Goal: Task Accomplishment & Management: Manage account settings

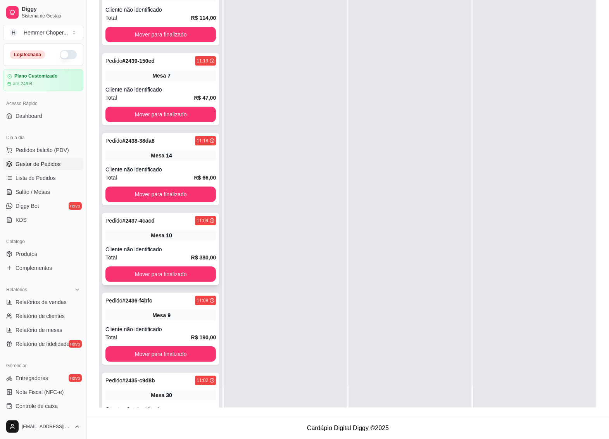
scroll to position [49, 0]
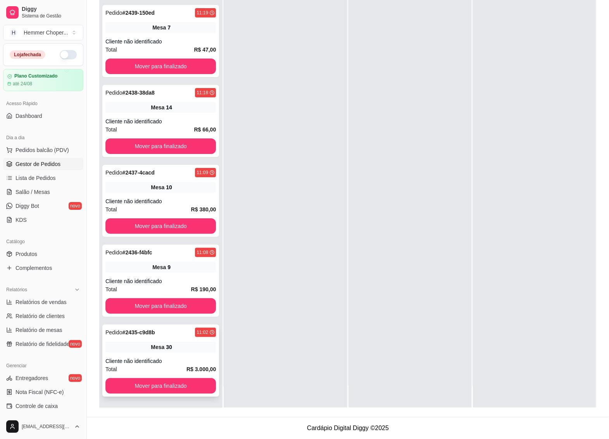
click at [168, 350] on div "Mesa 30" at bounding box center [160, 347] width 110 height 11
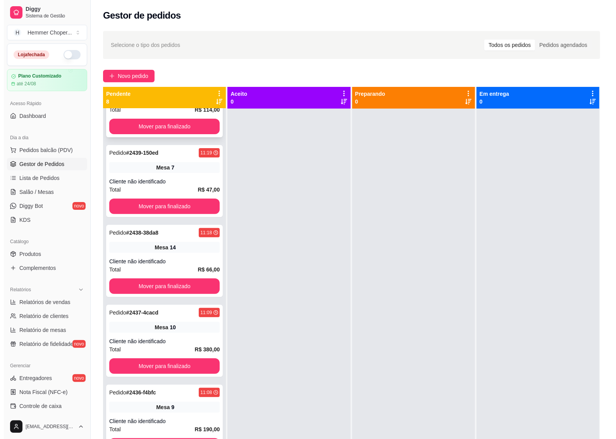
scroll to position [0, 0]
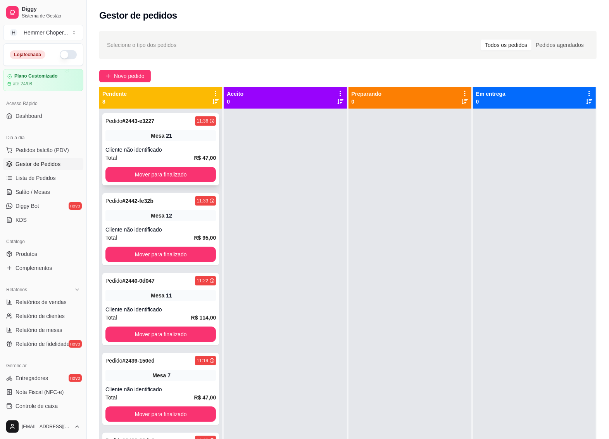
click at [189, 147] on div "Cliente não identificado" at bounding box center [160, 150] width 110 height 8
click at [48, 149] on span "Pedidos balcão (PDV)" at bounding box center [43, 150] width 54 height 8
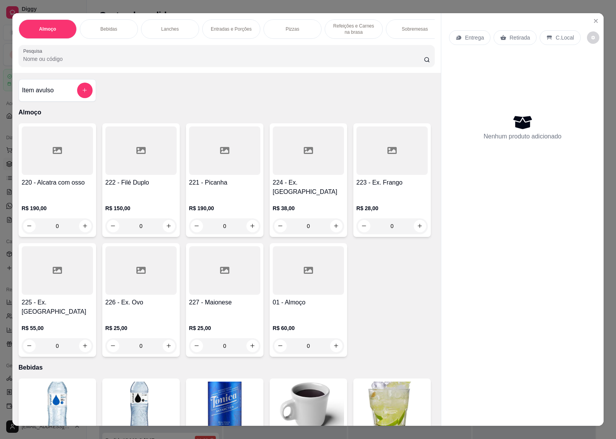
click at [323, 221] on div "0" at bounding box center [308, 226] width 71 height 16
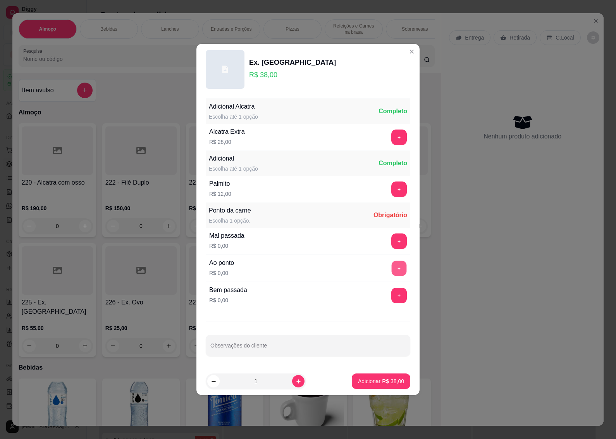
click at [392, 264] on button "+" at bounding box center [399, 268] width 15 height 15
click at [381, 377] on button "Adicionar R$ 38,00" at bounding box center [381, 381] width 59 height 16
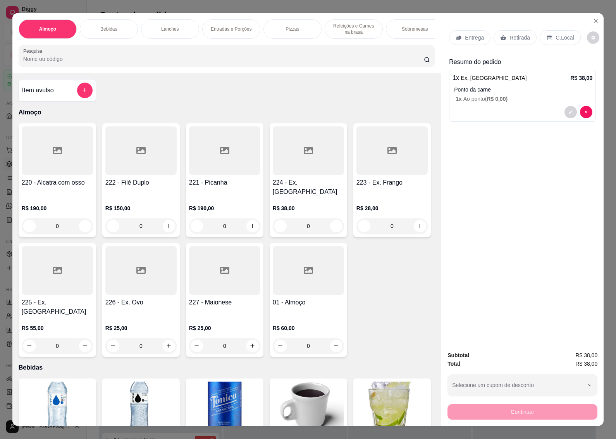
click at [513, 34] on p "Retirada" at bounding box center [520, 38] width 21 height 8
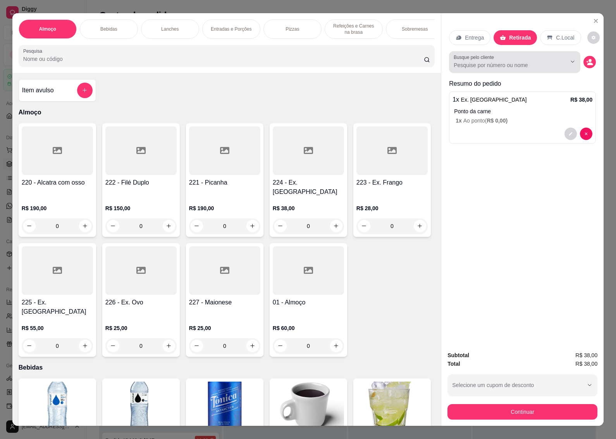
click at [554, 59] on div at bounding box center [566, 61] width 25 height 15
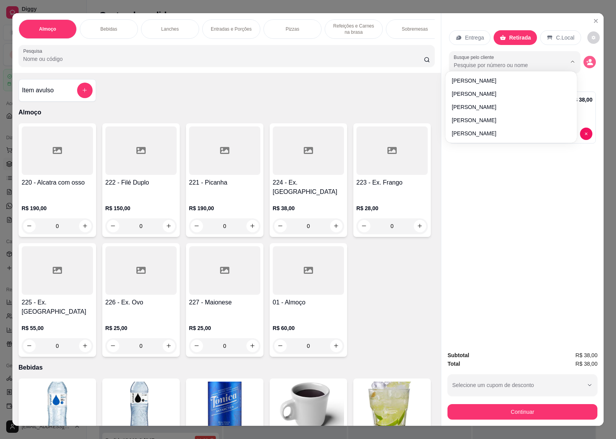
click at [584, 56] on button "decrease-product-quantity" at bounding box center [590, 62] width 12 height 12
click at [588, 62] on icon "decrease-product-quantity" at bounding box center [590, 63] width 5 height 3
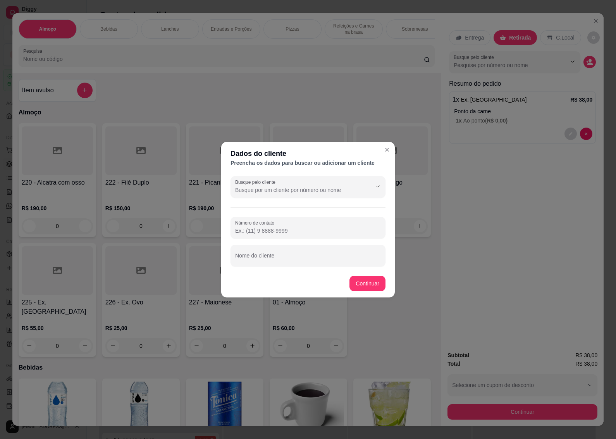
click at [280, 257] on input "Nome do cliente" at bounding box center [308, 259] width 146 height 8
type input "vanderlei"
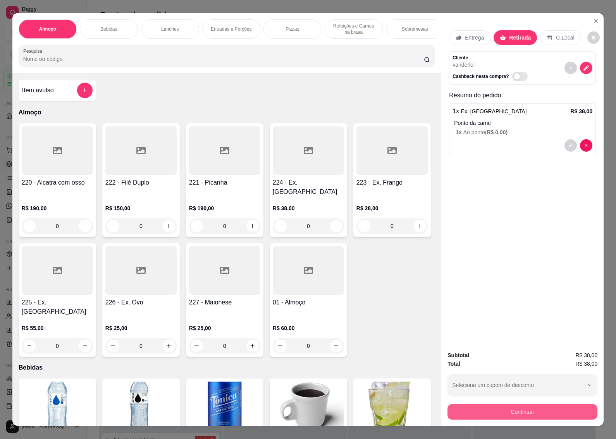
click at [526, 406] on button "Continuar" at bounding box center [523, 412] width 150 height 16
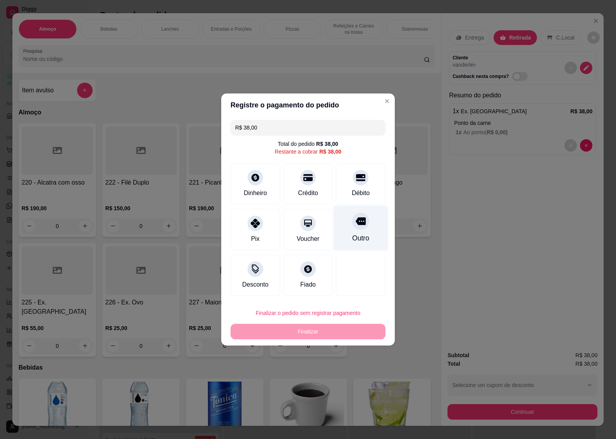
click at [356, 225] on icon at bounding box center [361, 222] width 10 height 8
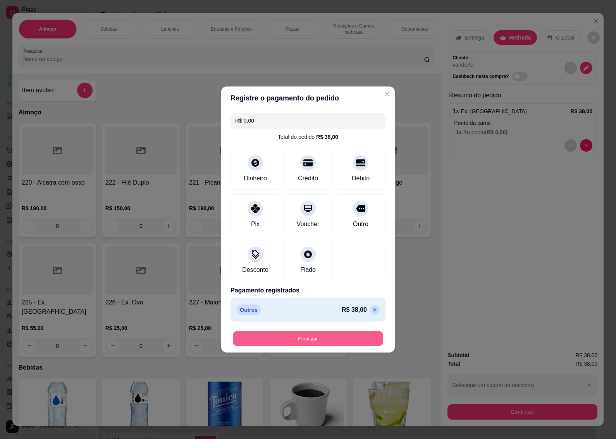
click at [321, 340] on button "Finalizar" at bounding box center [308, 338] width 150 height 15
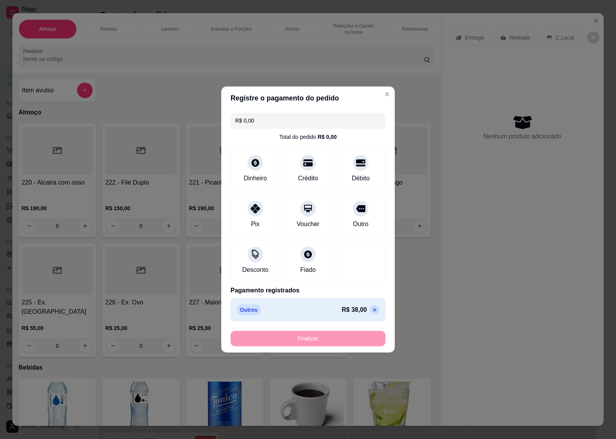
type input "-R$ 38,00"
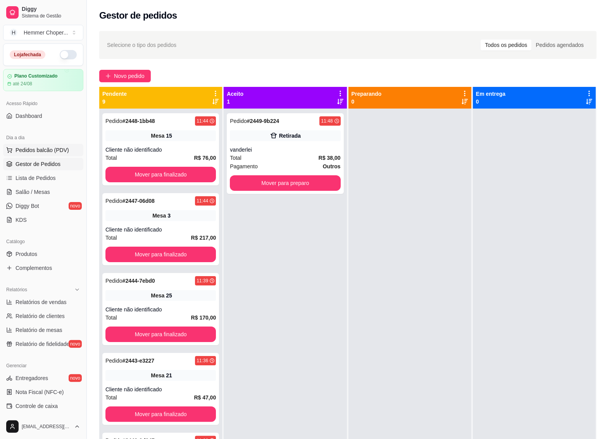
click at [41, 148] on span "Pedidos balcão (PDV)" at bounding box center [43, 150] width 54 height 8
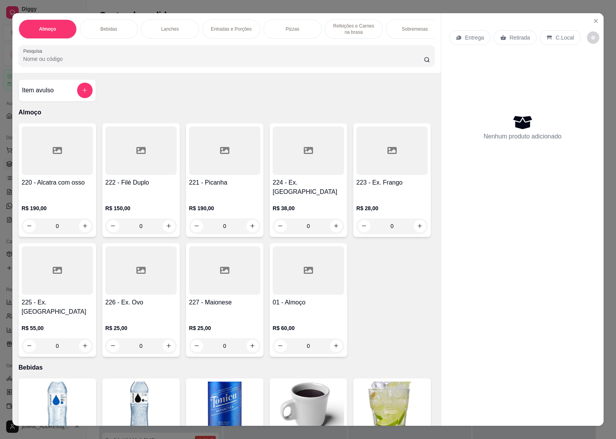
click at [335, 220] on div "0" at bounding box center [308, 226] width 71 height 16
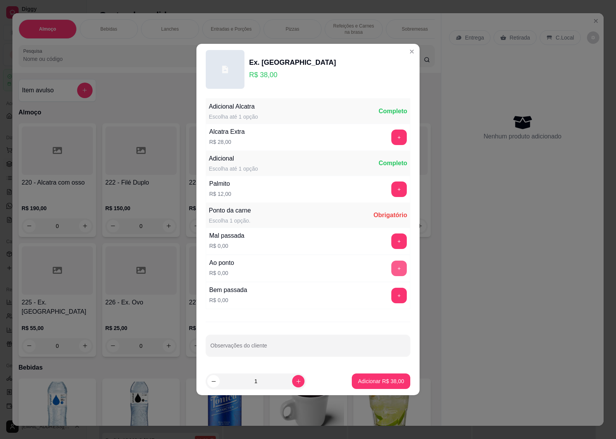
click at [394, 272] on button "+" at bounding box center [400, 269] width 16 height 16
click at [296, 380] on icon "increase-product-quantity" at bounding box center [299, 381] width 6 height 6
type input "2"
click at [371, 379] on p "Adicionar R$ 76,00" at bounding box center [381, 380] width 45 height 7
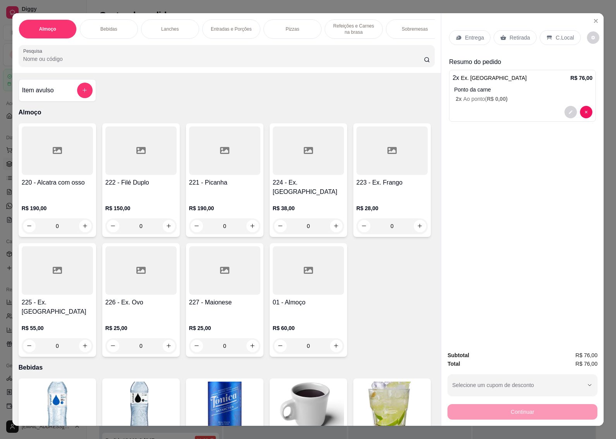
click at [514, 36] on p "Retirada" at bounding box center [520, 38] width 21 height 8
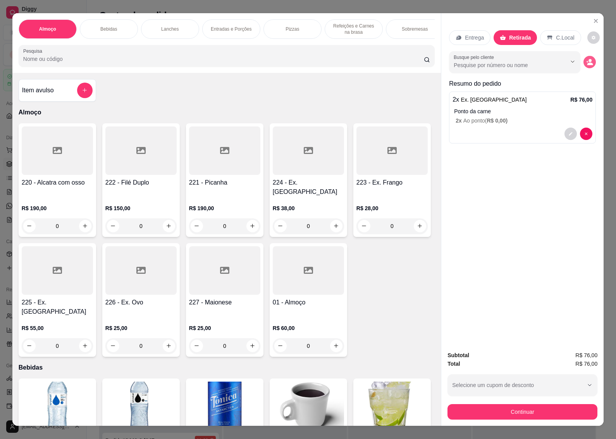
click at [589, 59] on circle "decrease-product-quantity" at bounding box center [590, 60] width 3 height 3
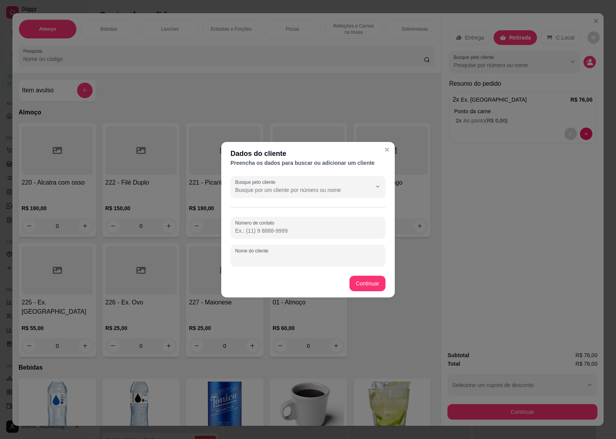
click at [278, 255] on input "Nome do cliente" at bounding box center [308, 259] width 146 height 8
type input "[PERSON_NAME]"
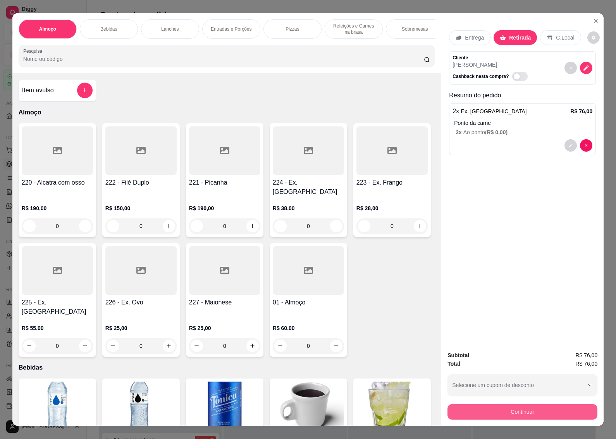
click at [505, 406] on button "Continuar" at bounding box center [523, 412] width 150 height 16
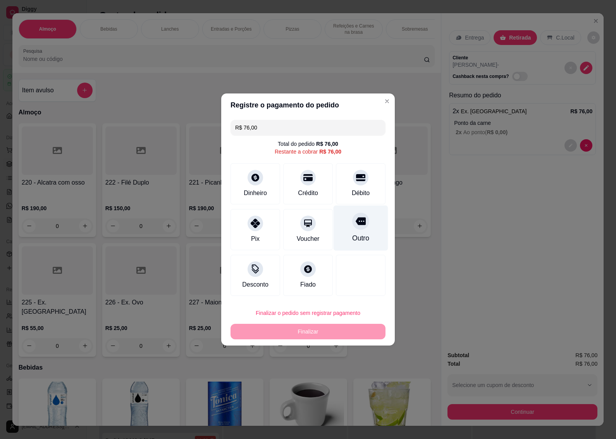
click at [355, 230] on div "Outro" at bounding box center [361, 227] width 55 height 45
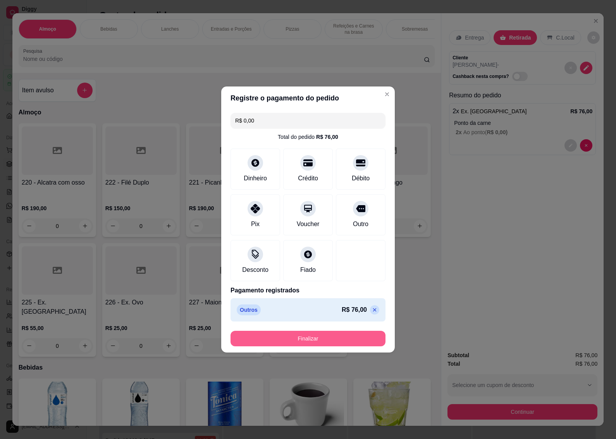
click at [342, 340] on button "Finalizar" at bounding box center [308, 339] width 155 height 16
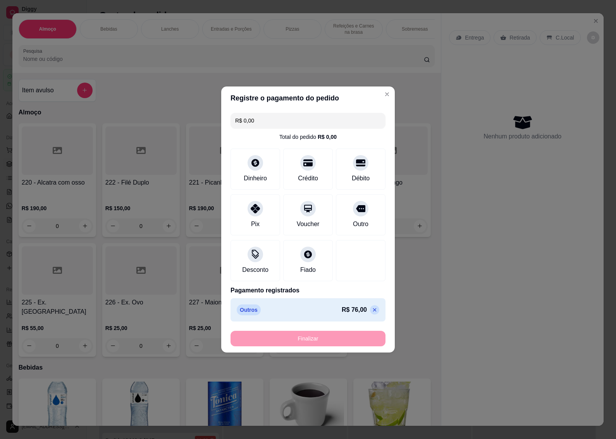
type input "-R$ 76,00"
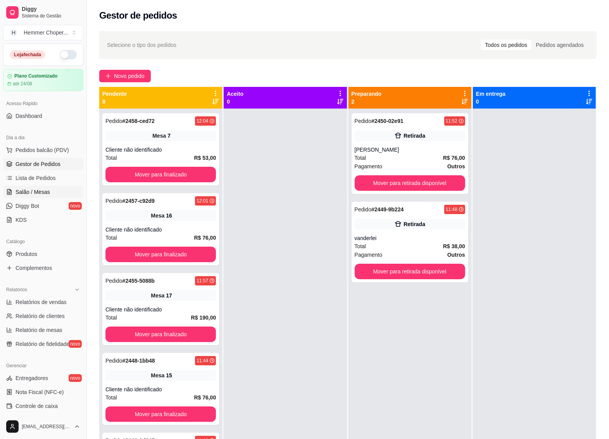
click at [43, 188] on span "Salão / Mesas" at bounding box center [33, 192] width 35 height 8
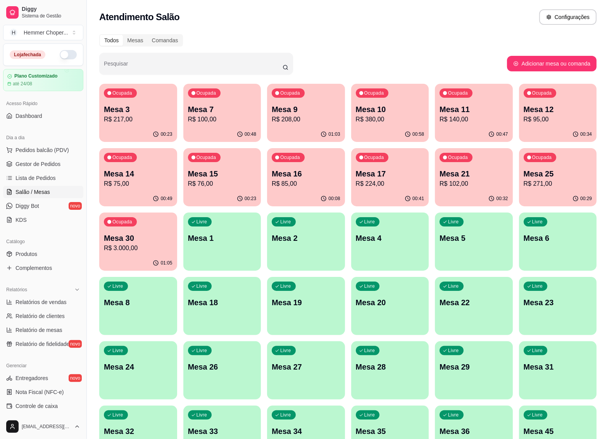
click at [147, 313] on div "Livre Mesa 8" at bounding box center [138, 301] width 78 height 49
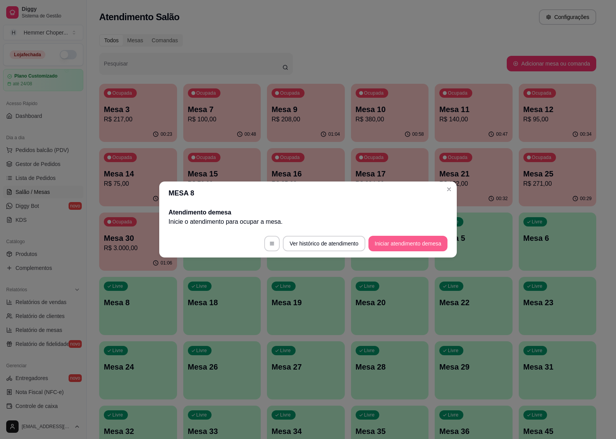
click at [391, 243] on button "Iniciar atendimento de mesa" at bounding box center [408, 244] width 79 height 16
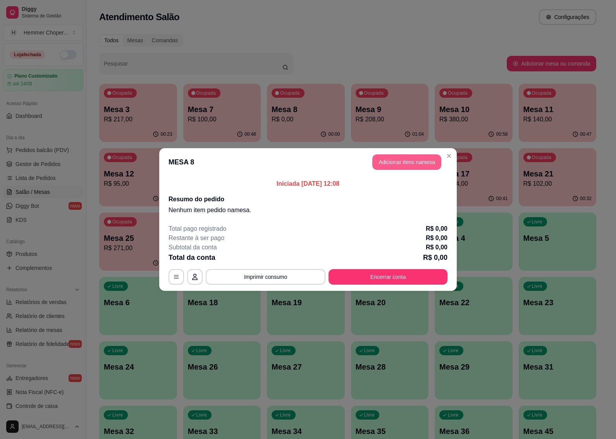
click at [394, 164] on button "Adicionar itens na mesa" at bounding box center [407, 162] width 69 height 16
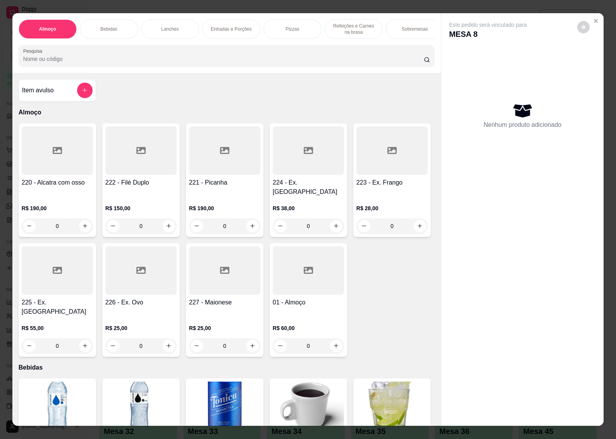
click at [330, 219] on div "0" at bounding box center [308, 226] width 71 height 16
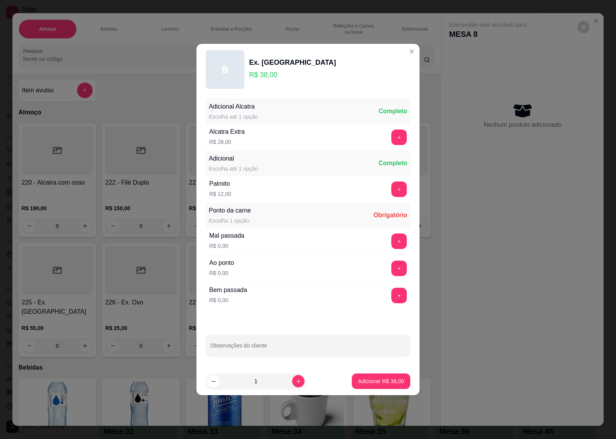
click at [395, 271] on button "+" at bounding box center [400, 269] width 16 height 16
click at [381, 384] on p "Adicionar R$ 38,00" at bounding box center [381, 381] width 46 height 8
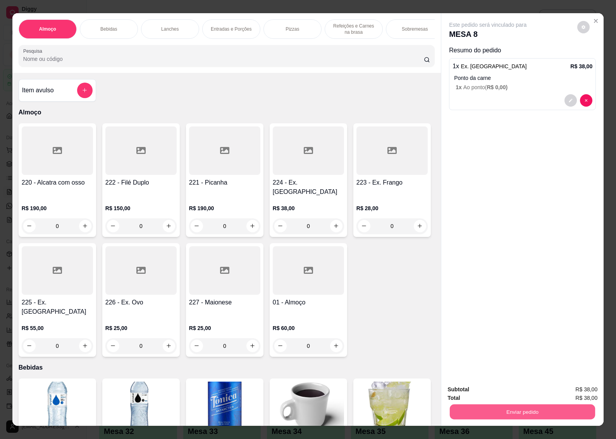
click at [499, 410] on button "Enviar pedido" at bounding box center [522, 411] width 145 height 15
click at [518, 390] on button "Não registrar e enviar pedido" at bounding box center [496, 389] width 81 height 15
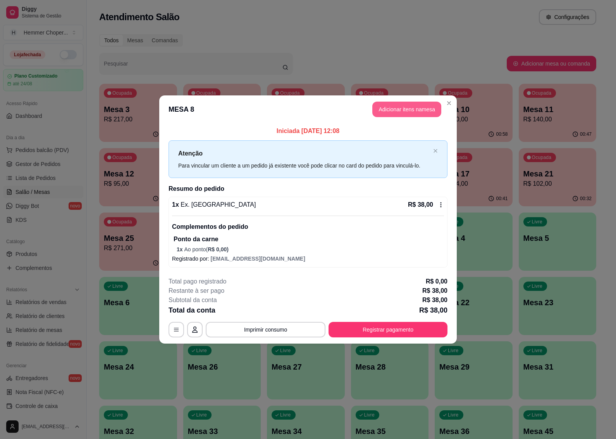
click at [400, 112] on button "Adicionar itens na mesa" at bounding box center [407, 110] width 69 height 16
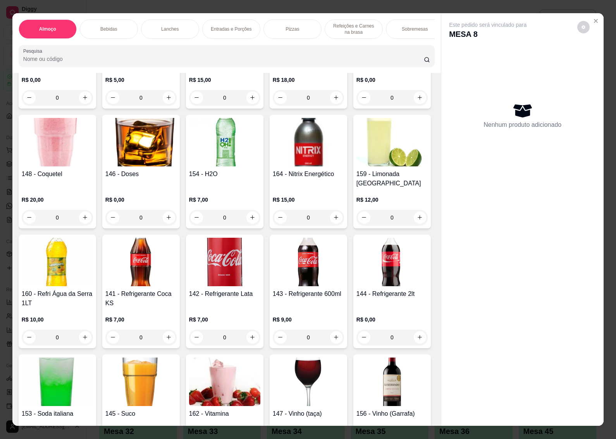
scroll to position [630, 0]
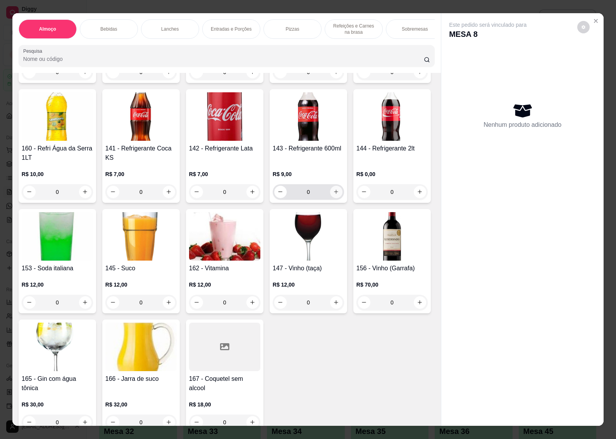
click at [333, 195] on icon "increase-product-quantity" at bounding box center [336, 192] width 6 height 6
type input "1"
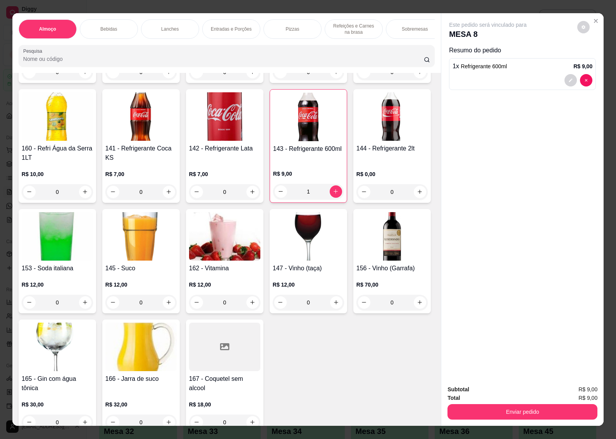
click at [508, 406] on button "Enviar pedido" at bounding box center [523, 412] width 150 height 16
click at [520, 387] on button "Não registrar e enviar pedido" at bounding box center [496, 389] width 78 height 14
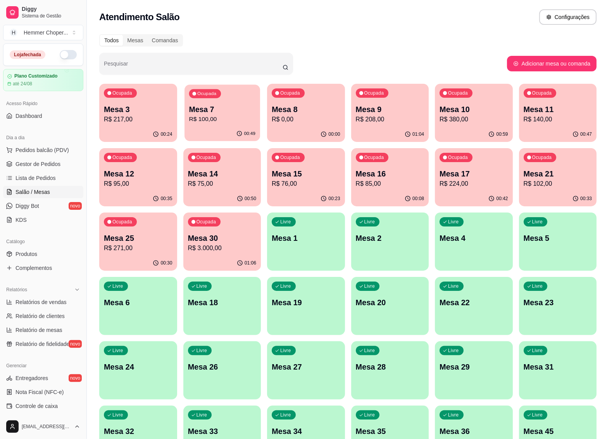
click at [219, 109] on p "Mesa 7" at bounding box center [222, 109] width 66 height 10
click at [157, 247] on p "R$ 271,00" at bounding box center [138, 247] width 69 height 9
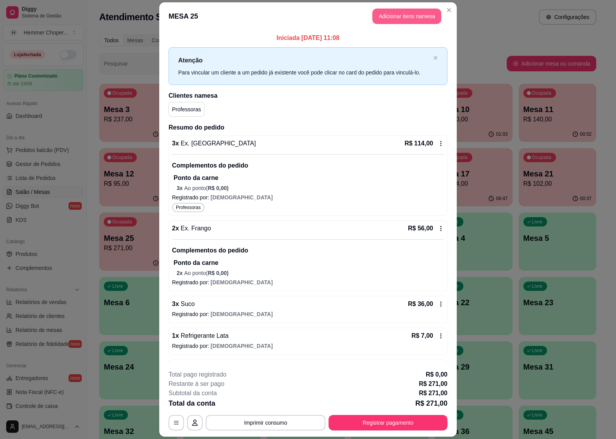
click at [421, 14] on button "Adicionar itens na mesa" at bounding box center [407, 17] width 69 height 16
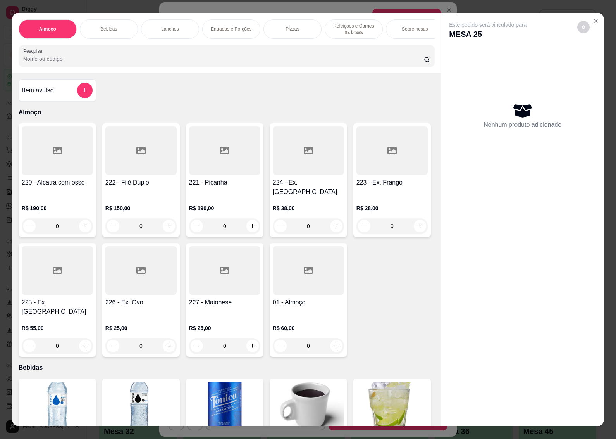
click at [328, 222] on div "0" at bounding box center [308, 226] width 71 height 16
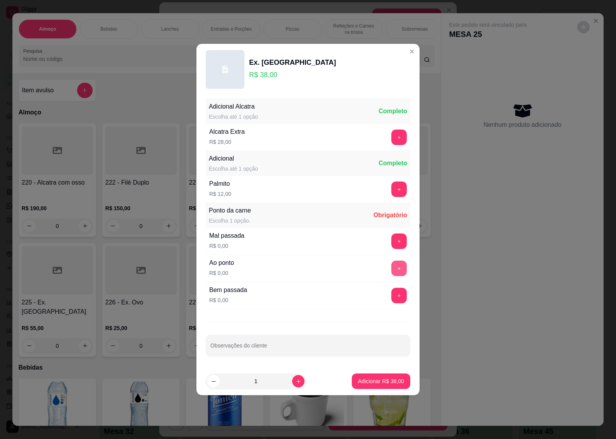
click at [394, 268] on button "+" at bounding box center [400, 269] width 16 height 16
click at [366, 387] on button "Adicionar R$ 38,00" at bounding box center [381, 381] width 57 height 15
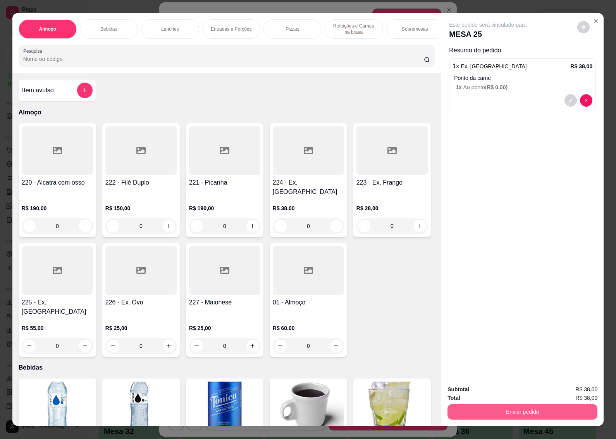
click at [476, 404] on button "Enviar pedido" at bounding box center [523, 412] width 150 height 16
click at [593, 15] on button "Close" at bounding box center [596, 21] width 12 height 12
click at [593, 18] on icon "Close" at bounding box center [596, 21] width 6 height 6
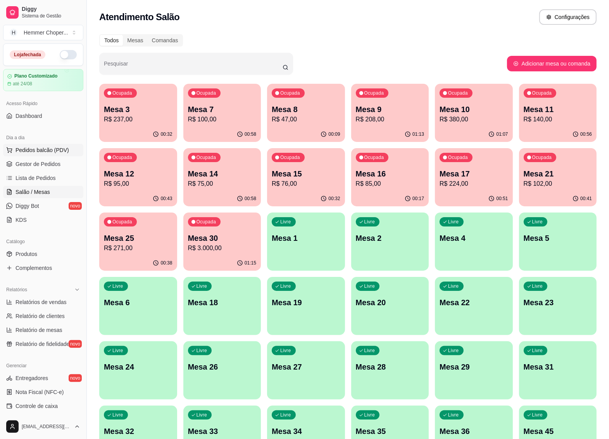
click at [47, 154] on span "Pedidos balcão (PDV)" at bounding box center [43, 150] width 54 height 8
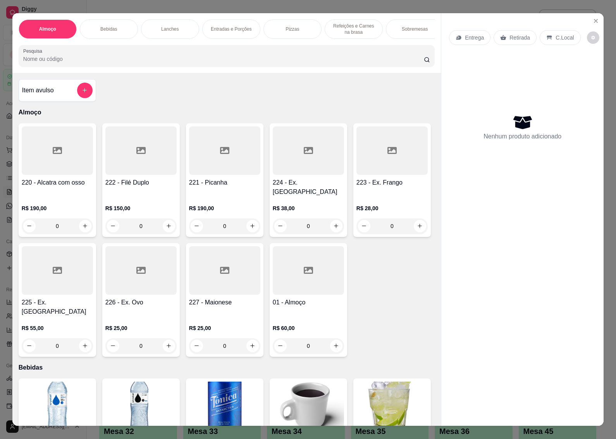
click at [333, 218] on div "0" at bounding box center [308, 226] width 71 height 16
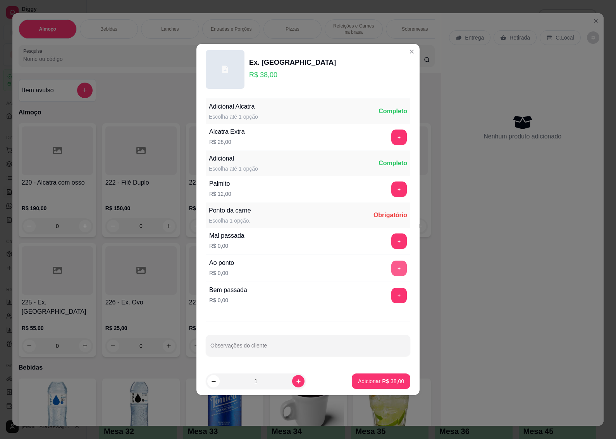
click at [395, 262] on button "+" at bounding box center [400, 269] width 16 height 16
click at [382, 381] on p "Adicionar R$ 38,00" at bounding box center [381, 381] width 46 height 8
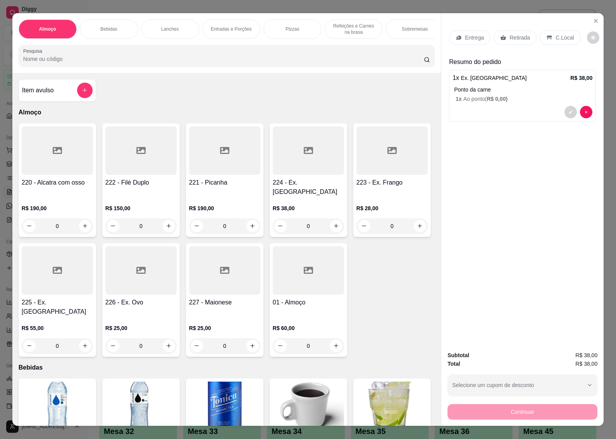
click at [510, 34] on p "Retirada" at bounding box center [520, 38] width 21 height 8
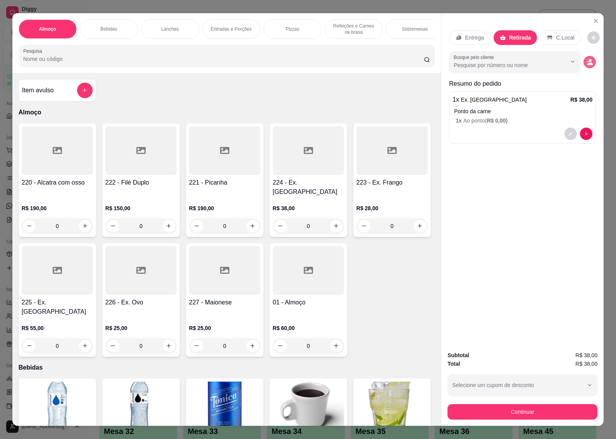
click at [588, 62] on icon "decrease-product-quantity" at bounding box center [591, 63] width 6 height 3
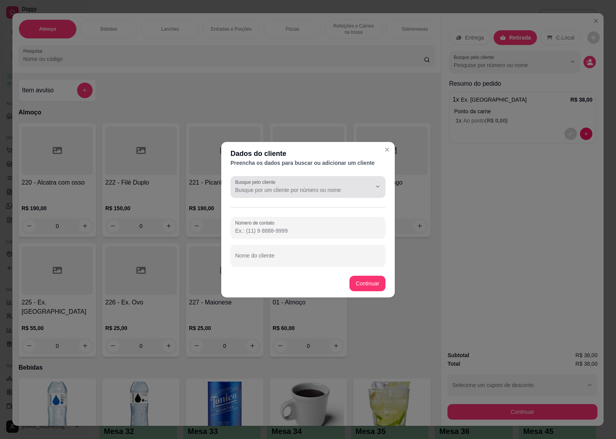
click at [298, 183] on div at bounding box center [308, 187] width 146 height 16
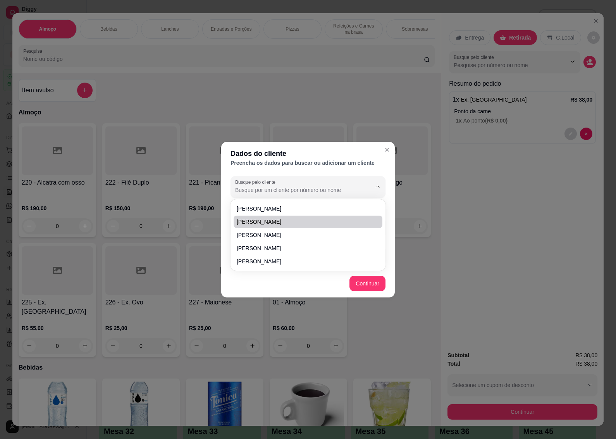
click at [346, 231] on span "Tainara Alves Scopel" at bounding box center [304, 235] width 135 height 8
type input "Tainara Alves Scopel"
type input "(47) 9 9134-9061"
type input "Tainara Alves Scopel"
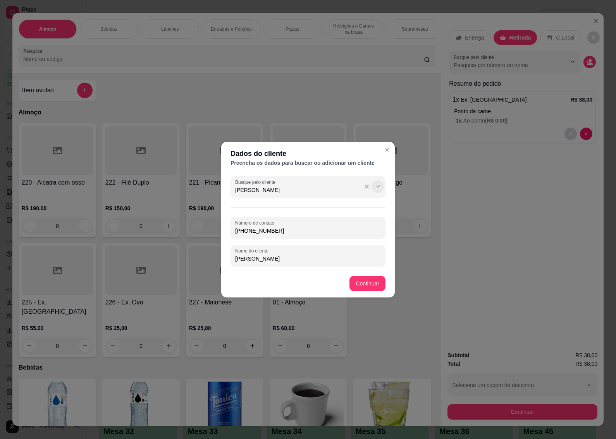
click at [376, 184] on icon "Show suggestions" at bounding box center [378, 186] width 6 height 6
click at [387, 150] on icon "Close" at bounding box center [387, 150] width 6 height 6
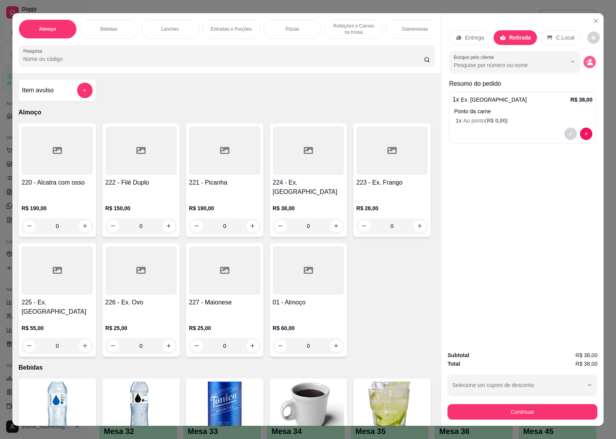
click at [587, 61] on icon "decrease-product-quantity" at bounding box center [590, 62] width 7 height 7
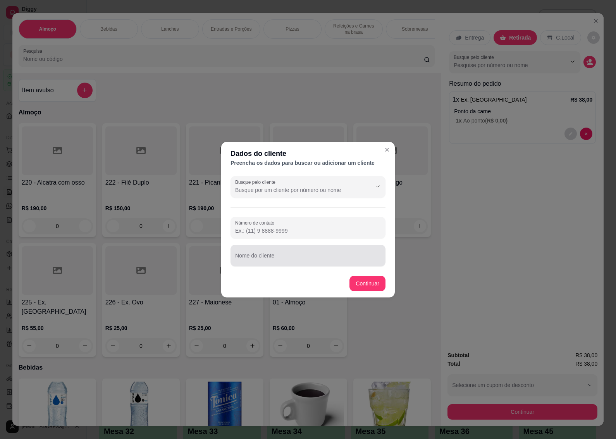
click at [274, 255] on div "Nome do cliente" at bounding box center [308, 256] width 155 height 22
type input "junto com [PERSON_NAME]"
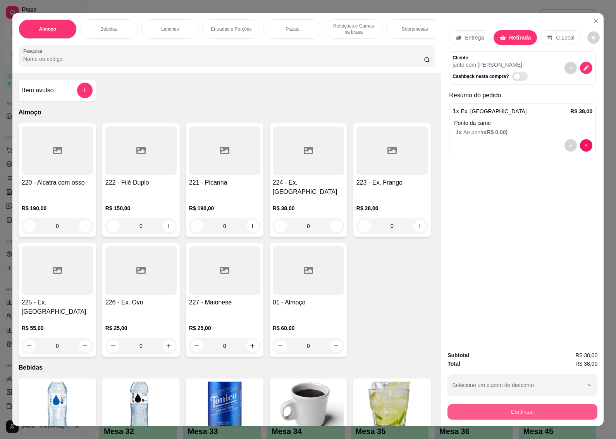
click at [502, 406] on button "Continuar" at bounding box center [523, 412] width 150 height 16
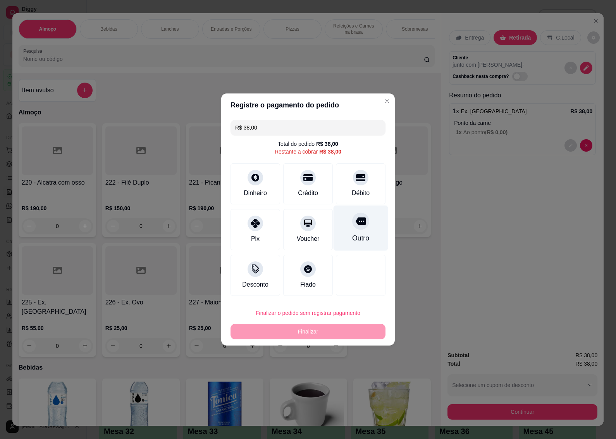
click at [363, 233] on div "Outro" at bounding box center [361, 227] width 55 height 45
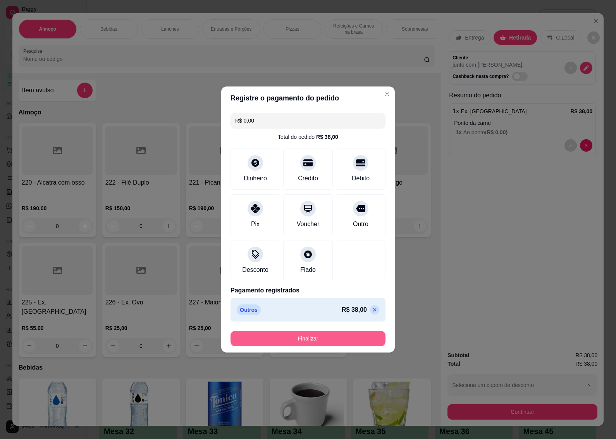
click at [318, 340] on button "Finalizar" at bounding box center [308, 339] width 155 height 16
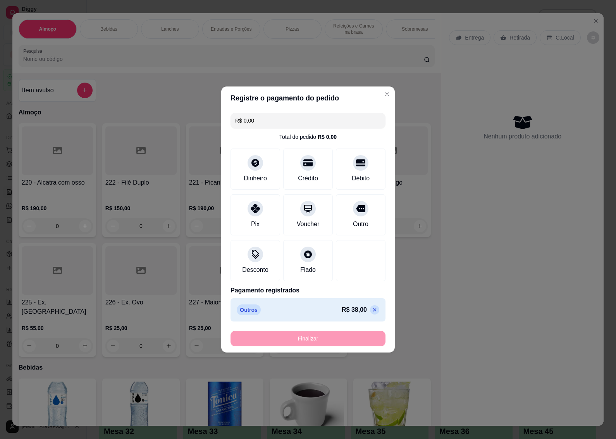
type input "-R$ 38,00"
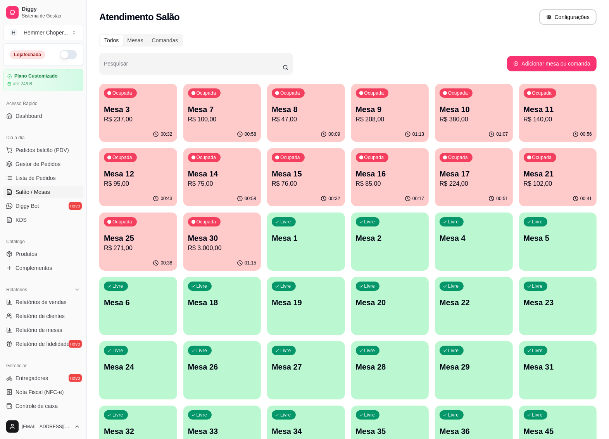
click at [152, 181] on p "R$ 95,00" at bounding box center [138, 183] width 69 height 9
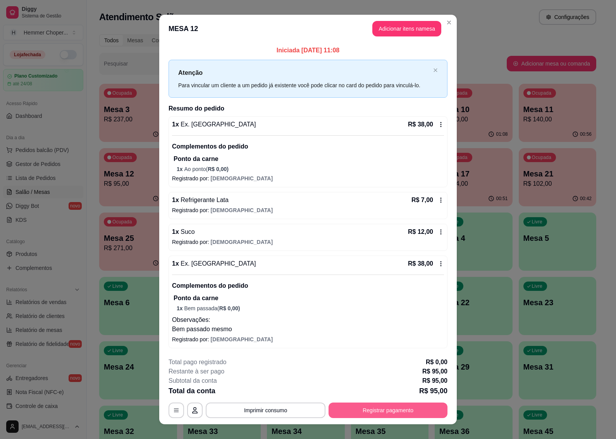
click at [393, 407] on button "Registrar pagamento" at bounding box center [388, 410] width 119 height 16
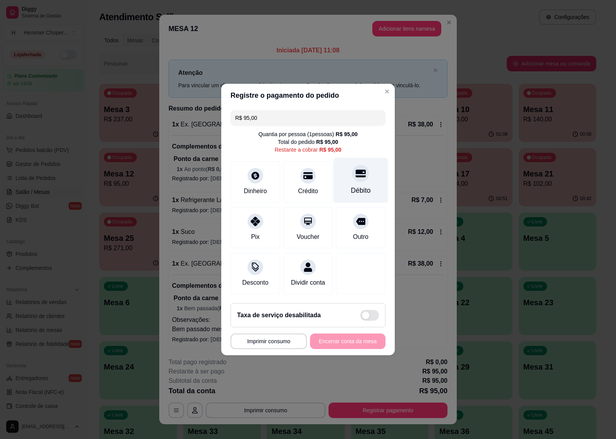
click at [360, 168] on div at bounding box center [360, 173] width 17 height 17
type input "R$ 0,00"
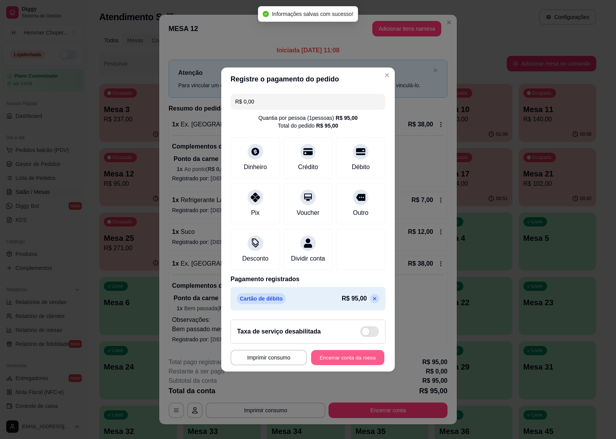
click at [338, 359] on button "Encerrar conta da mesa" at bounding box center [347, 357] width 73 height 15
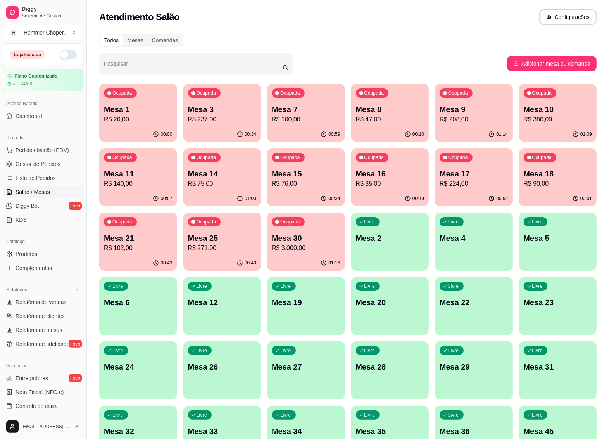
click at [223, 248] on p "R$ 271,00" at bounding box center [222, 247] width 69 height 9
click at [152, 248] on p "R$ 102,00" at bounding box center [138, 247] width 69 height 9
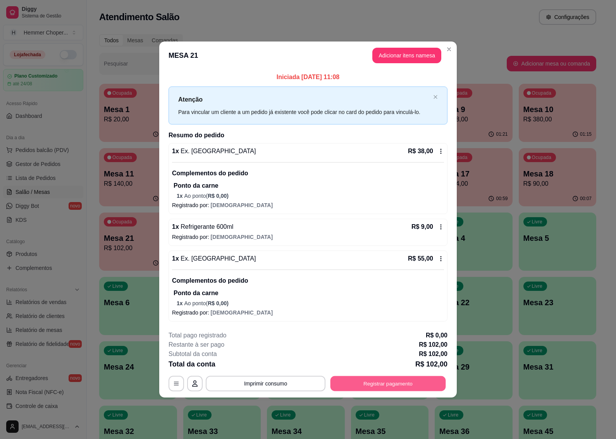
click at [381, 384] on button "Registrar pagamento" at bounding box center [389, 383] width 116 height 15
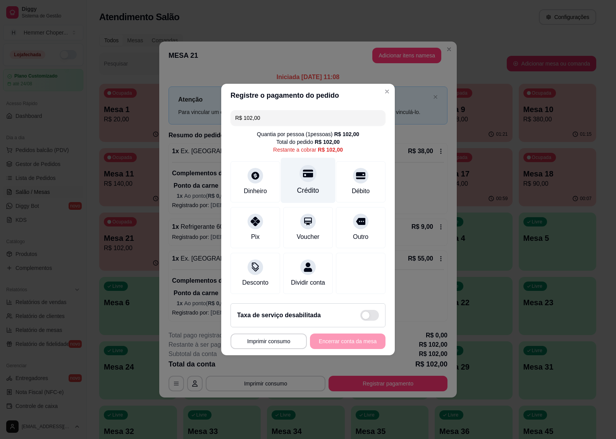
click at [301, 185] on div "Crédito" at bounding box center [308, 190] width 22 height 10
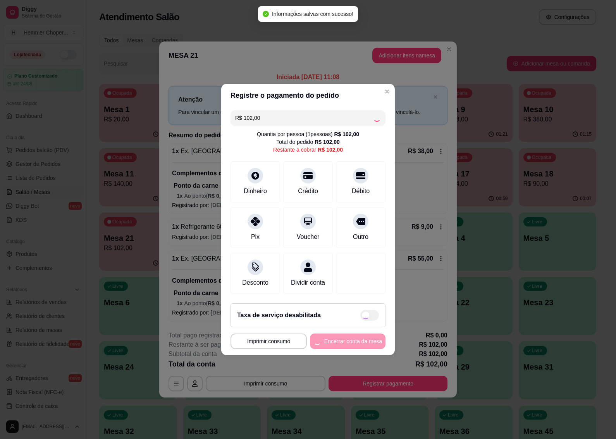
type input "R$ 0,00"
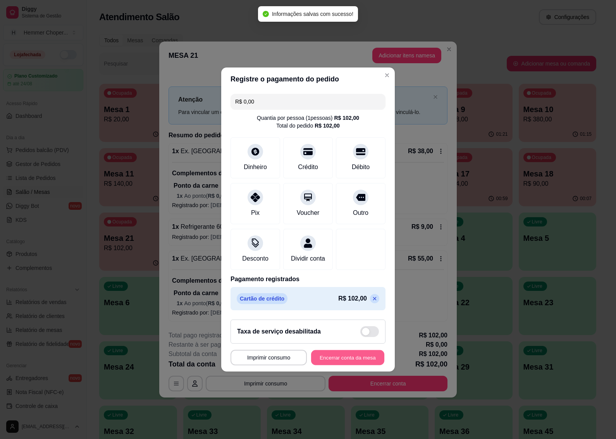
click at [355, 361] on button "Encerrar conta da mesa" at bounding box center [347, 357] width 73 height 15
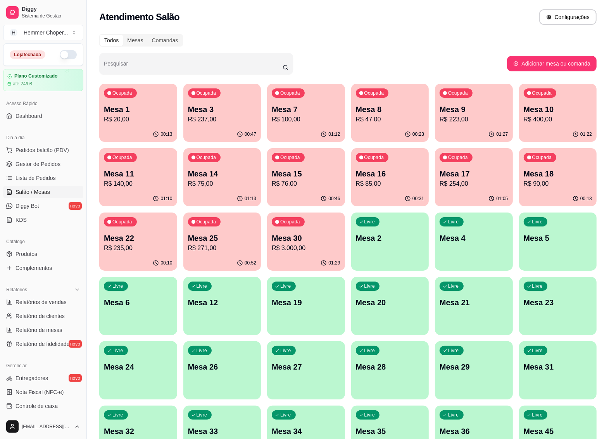
click at [208, 181] on p "R$ 75,00" at bounding box center [222, 183] width 69 height 9
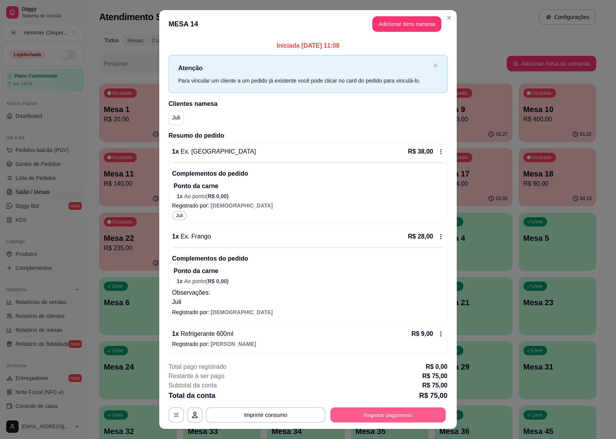
click at [382, 415] on button "Registrar pagamento" at bounding box center [389, 414] width 116 height 15
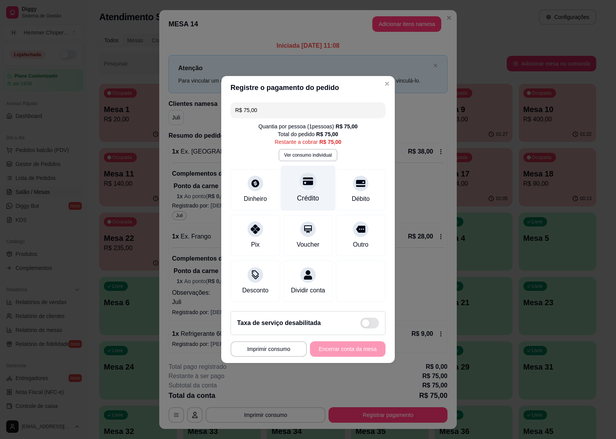
click at [309, 181] on icon at bounding box center [308, 182] width 10 height 8
type input "R$ 0,00"
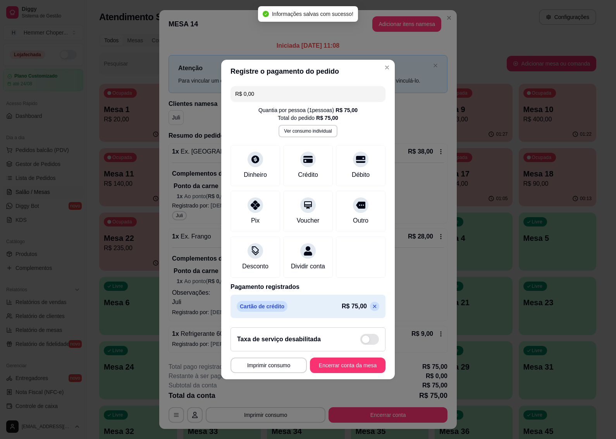
click at [355, 370] on button "Encerrar conta da mesa" at bounding box center [348, 365] width 76 height 16
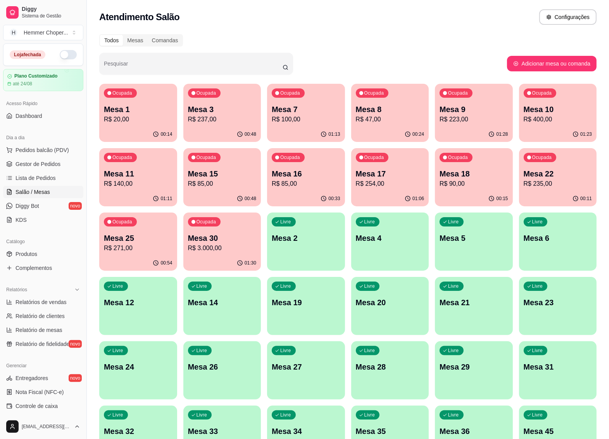
click at [372, 126] on div "Ocupada Mesa 8 R$ 47,00" at bounding box center [390, 105] width 78 height 43
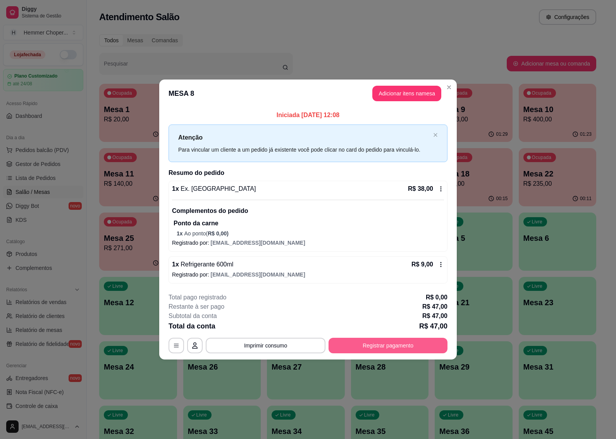
click at [372, 347] on button "Registrar pagamento" at bounding box center [388, 346] width 119 height 16
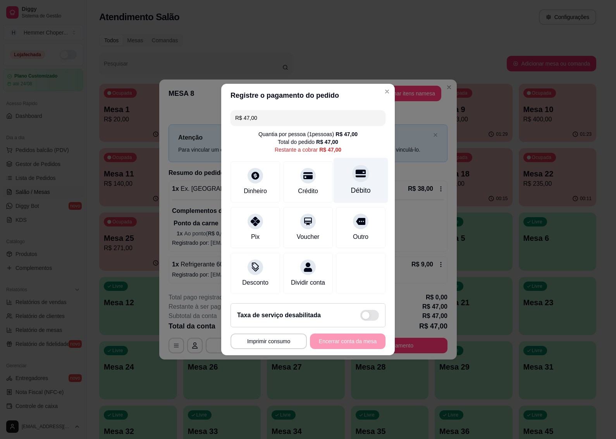
click at [352, 176] on div at bounding box center [360, 173] width 17 height 17
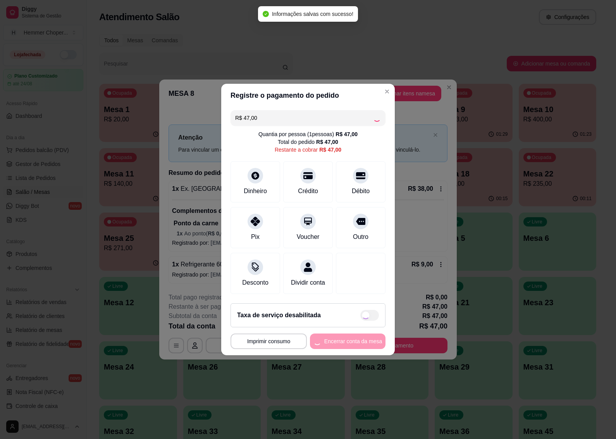
type input "R$ 0,00"
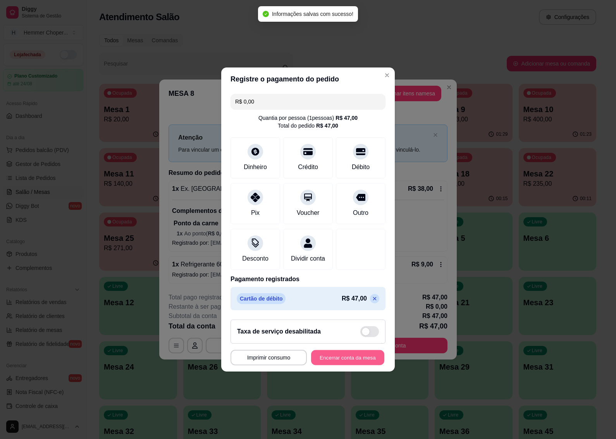
click at [363, 359] on button "Encerrar conta da mesa" at bounding box center [347, 357] width 73 height 15
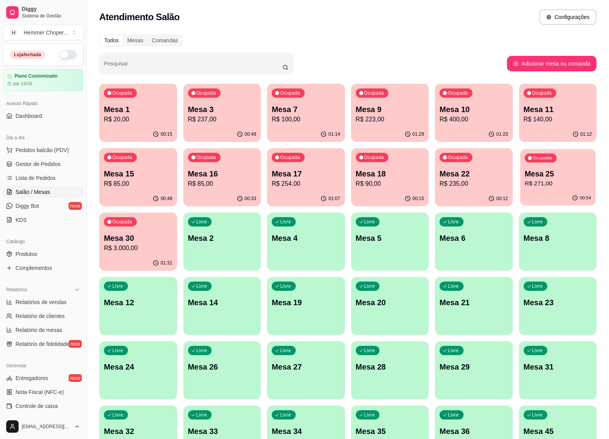
click at [570, 188] on p "R$ 271,00" at bounding box center [558, 183] width 66 height 9
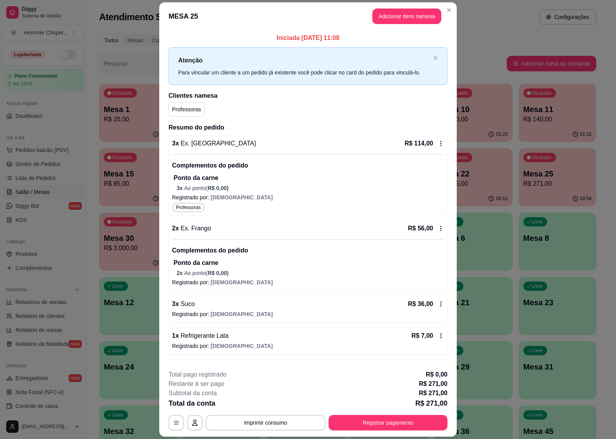
scroll to position [97, 0]
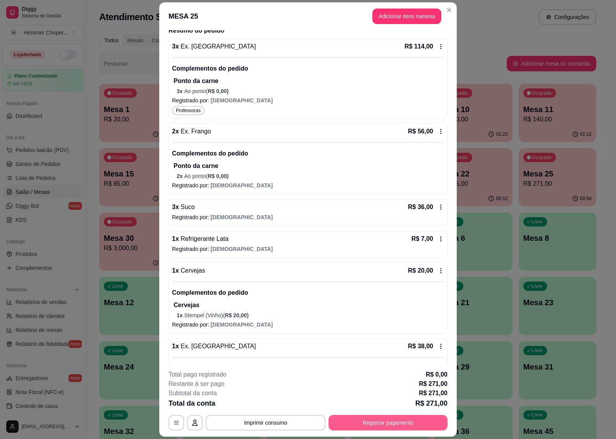
click at [373, 421] on button "Registrar pagamento" at bounding box center [388, 423] width 119 height 16
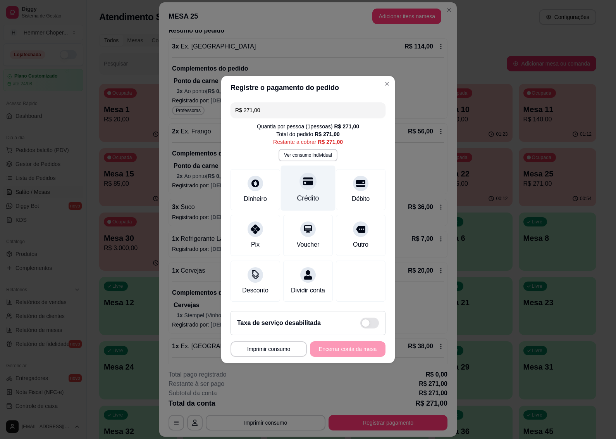
click at [303, 181] on icon at bounding box center [308, 181] width 10 height 10
type input "R$ 0,00"
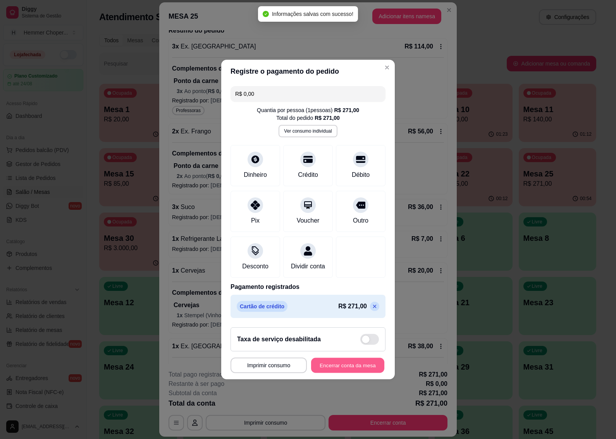
click at [353, 372] on button "Encerrar conta da mesa" at bounding box center [347, 365] width 73 height 15
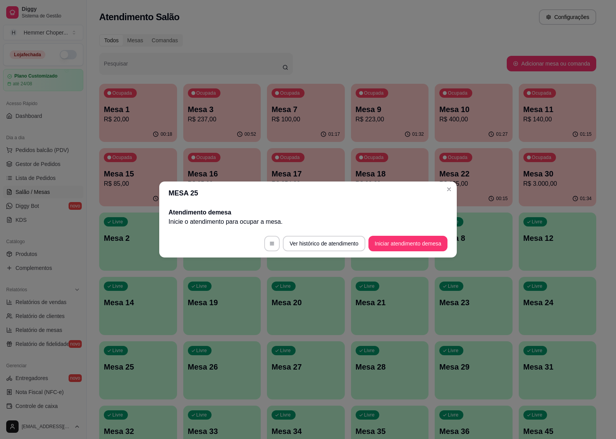
scroll to position [0, 0]
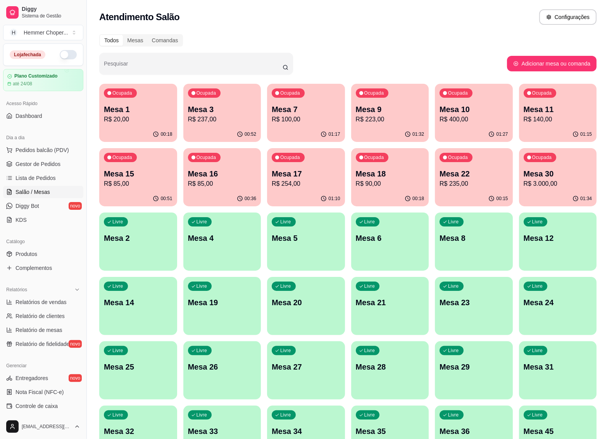
click at [134, 183] on p "R$ 85,00" at bounding box center [138, 183] width 69 height 9
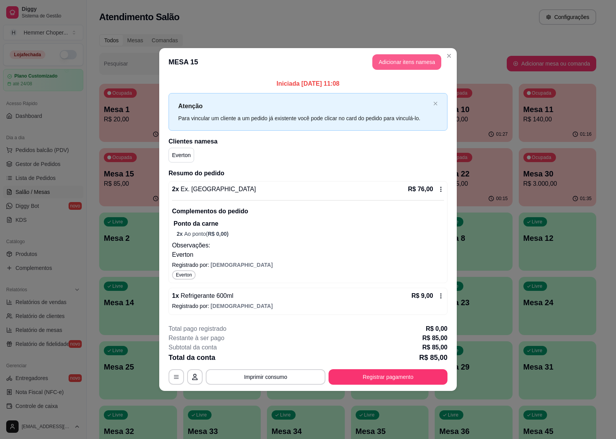
click at [421, 66] on button "Adicionar itens na mesa" at bounding box center [407, 62] width 69 height 16
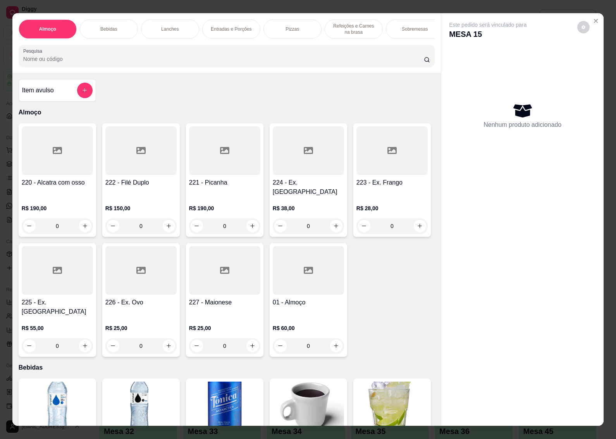
click at [410, 27] on p "Sobremesas" at bounding box center [415, 29] width 26 height 6
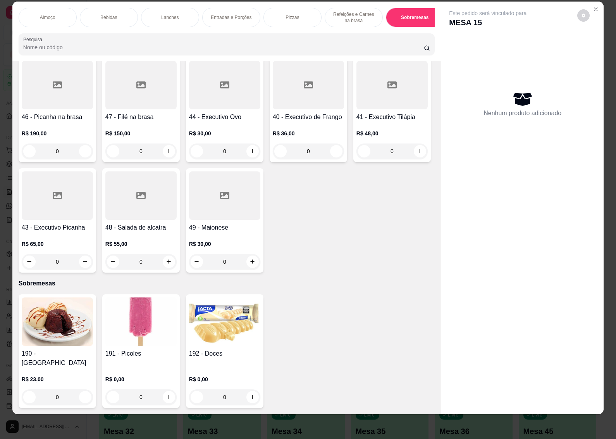
click at [163, 392] on div "0" at bounding box center [140, 397] width 71 height 16
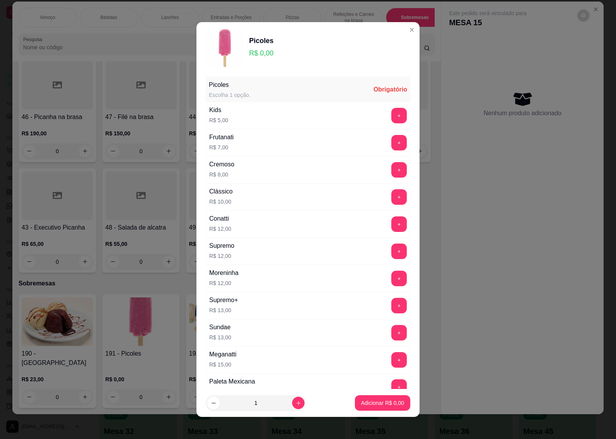
scroll to position [72, 0]
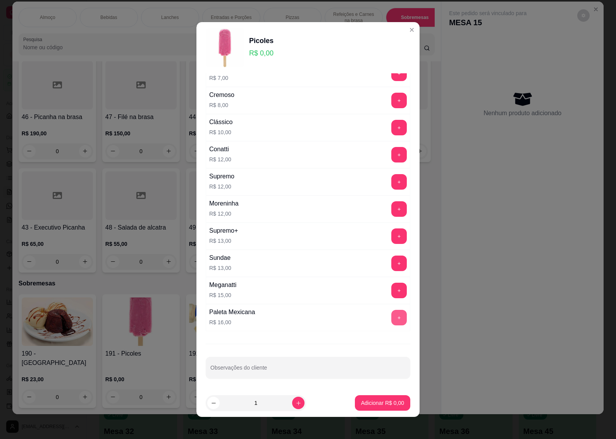
click at [392, 317] on button "+" at bounding box center [400, 318] width 16 height 16
click at [367, 406] on p "Adicionar R$ 16,00" at bounding box center [381, 403] width 46 height 8
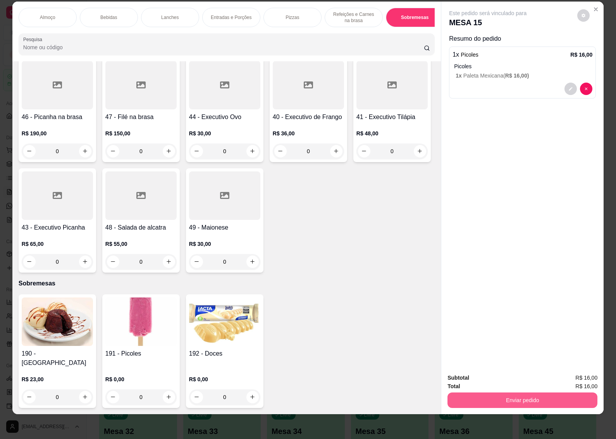
click at [494, 392] on button "Enviar pedido" at bounding box center [523, 400] width 150 height 16
click at [503, 375] on button "Não registrar e enviar pedido" at bounding box center [496, 373] width 81 height 15
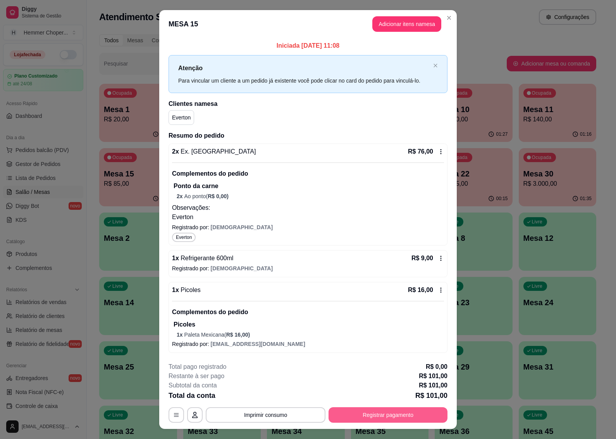
click at [367, 420] on button "Registrar pagamento" at bounding box center [388, 415] width 119 height 16
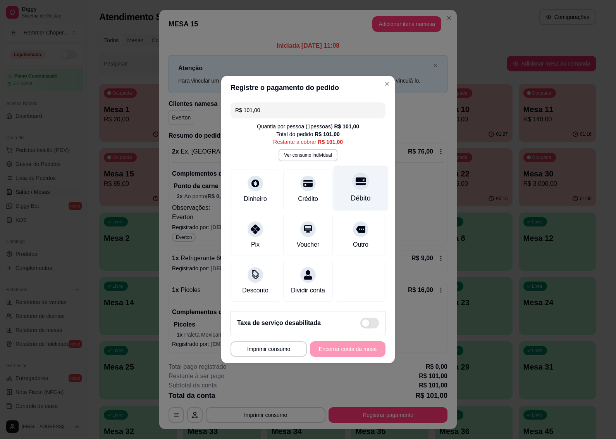
click at [356, 180] on icon at bounding box center [361, 181] width 10 height 10
type input "R$ 0,00"
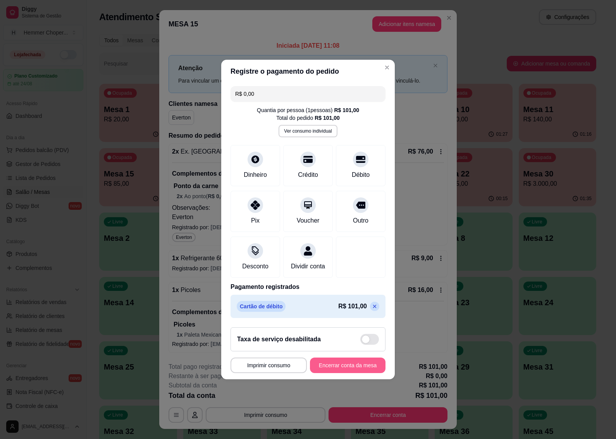
click at [352, 368] on button "Encerrar conta da mesa" at bounding box center [348, 365] width 76 height 16
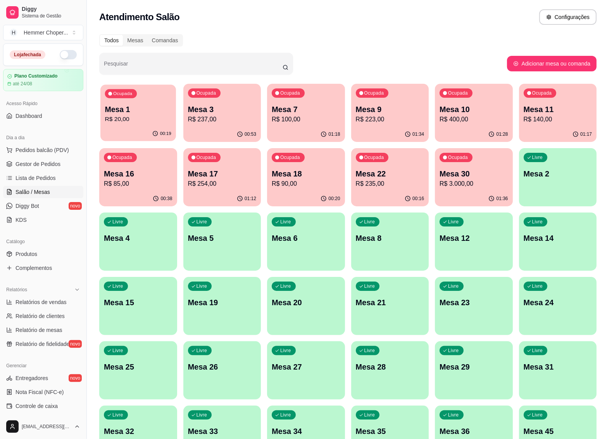
click at [160, 111] on p "Mesa 1" at bounding box center [138, 109] width 66 height 10
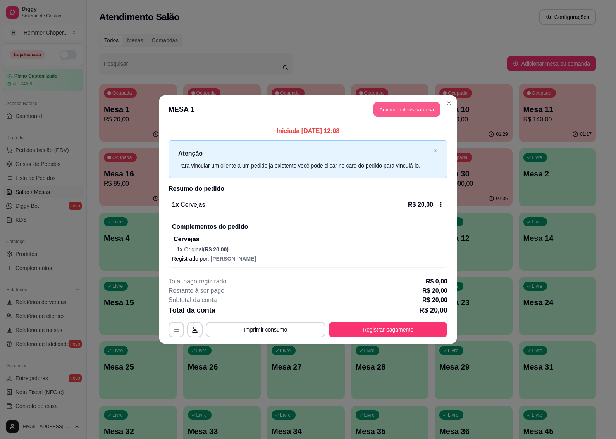
click at [401, 103] on button "Adicionar itens na mesa" at bounding box center [407, 109] width 67 height 15
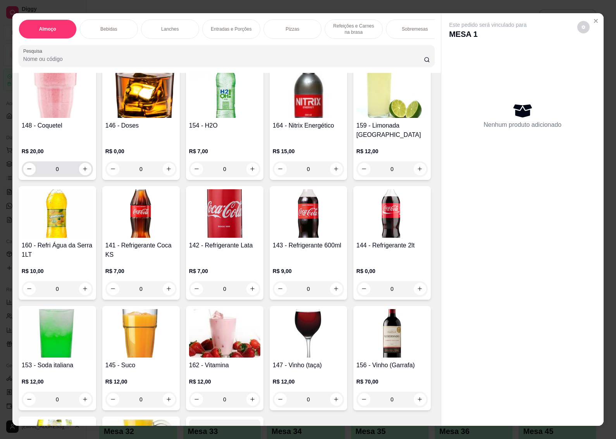
scroll to position [485, 0]
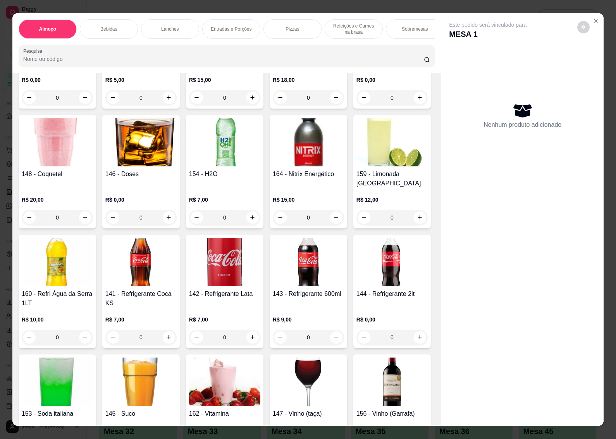
click at [93, 105] on div "0" at bounding box center [57, 98] width 71 height 16
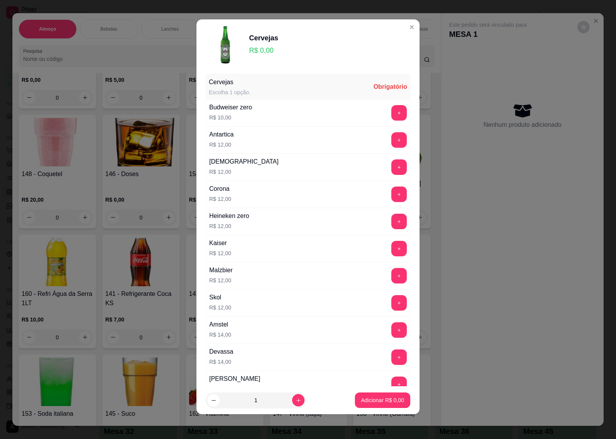
scroll to position [97, 0]
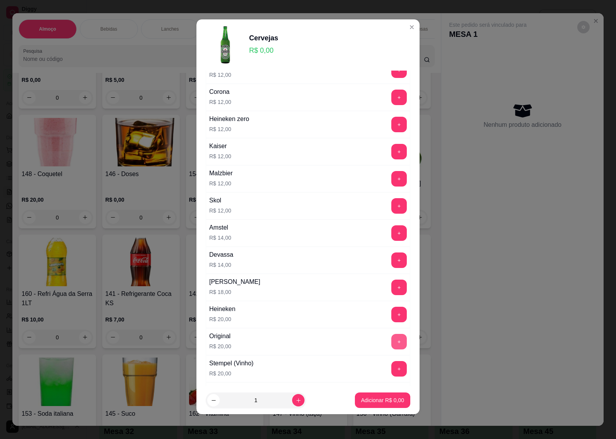
click at [392, 346] on button "+" at bounding box center [400, 342] width 16 height 16
click at [378, 397] on p "Adicionar R$ 20,00" at bounding box center [381, 400] width 45 height 7
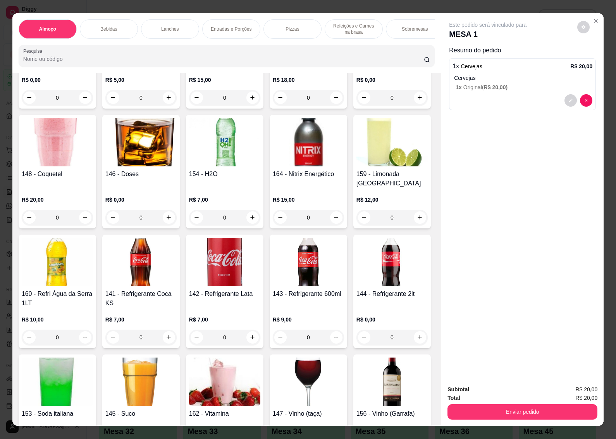
click at [467, 407] on button "Enviar pedido" at bounding box center [523, 412] width 150 height 16
click at [472, 393] on button "Não registrar e enviar pedido" at bounding box center [496, 389] width 81 height 15
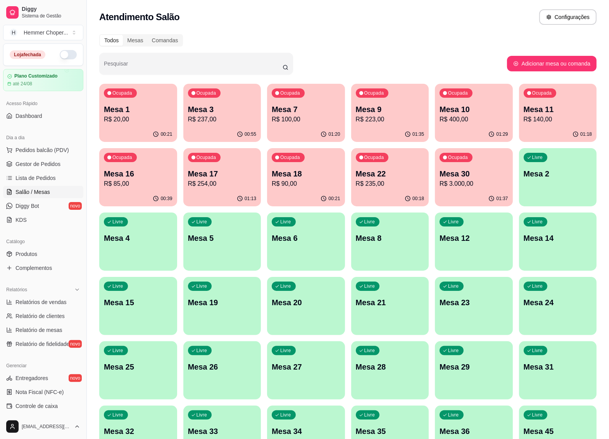
click at [128, 102] on div "Ocupada Mesa 1 R$ 20,00" at bounding box center [138, 105] width 78 height 43
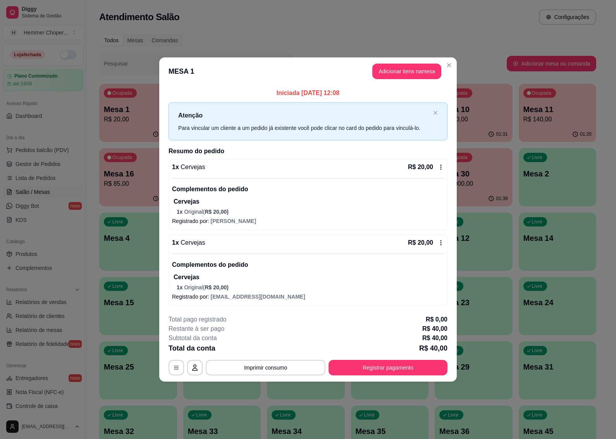
click at [394, 59] on header "MESA 1 Adicionar itens na mesa" at bounding box center [308, 71] width 298 height 28
click at [395, 65] on button "Adicionar itens na mesa" at bounding box center [407, 72] width 69 height 16
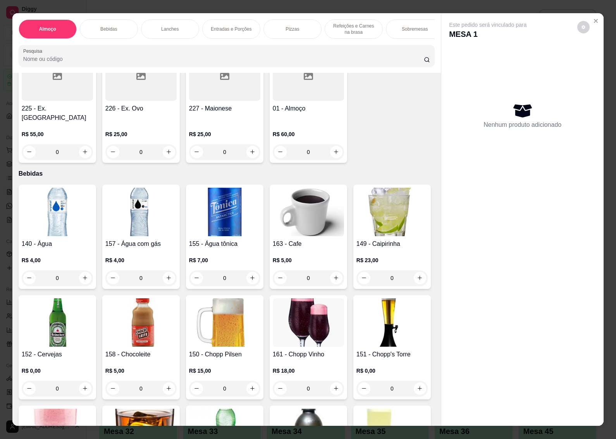
scroll to position [291, 0]
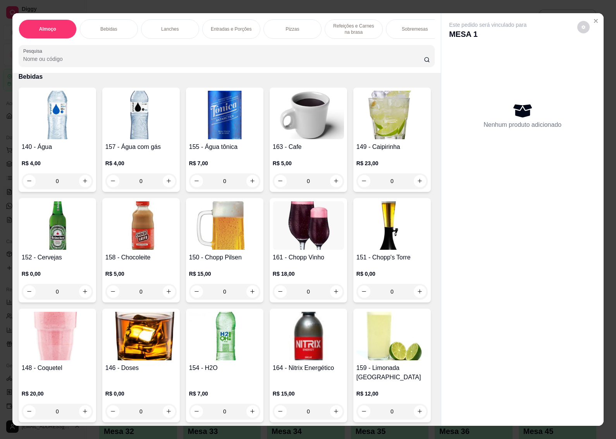
click at [93, 299] on div "0" at bounding box center [57, 292] width 71 height 16
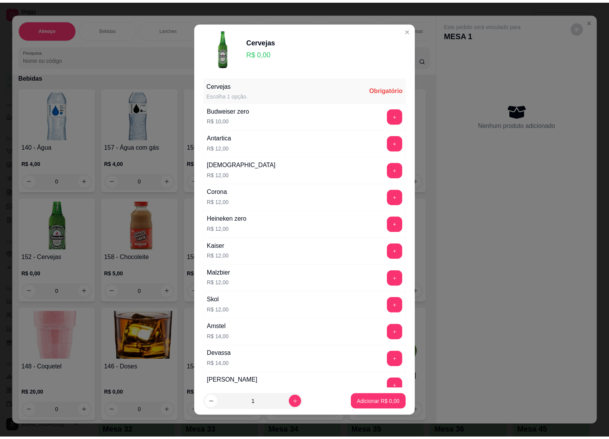
scroll to position [145, 0]
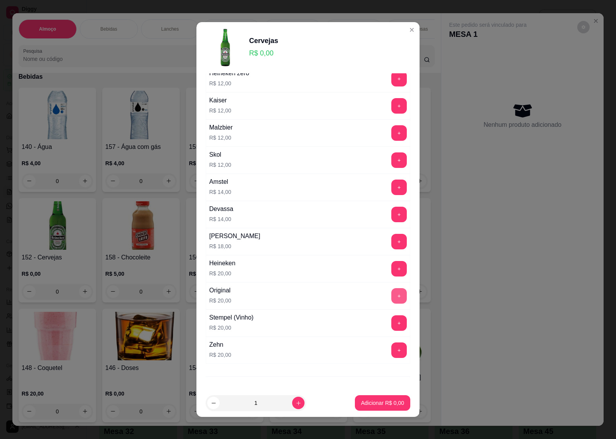
click at [392, 292] on button "+" at bounding box center [400, 296] width 16 height 16
click at [365, 406] on p "Adicionar R$ 20,00" at bounding box center [381, 403] width 46 height 8
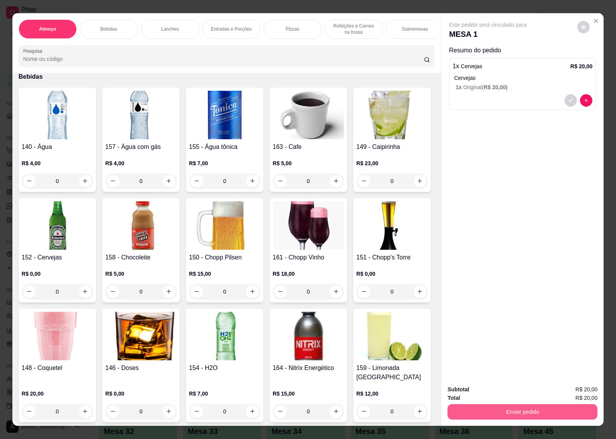
click at [489, 409] on button "Enviar pedido" at bounding box center [523, 412] width 150 height 16
click at [489, 388] on button "Não registrar e enviar pedido" at bounding box center [496, 389] width 81 height 15
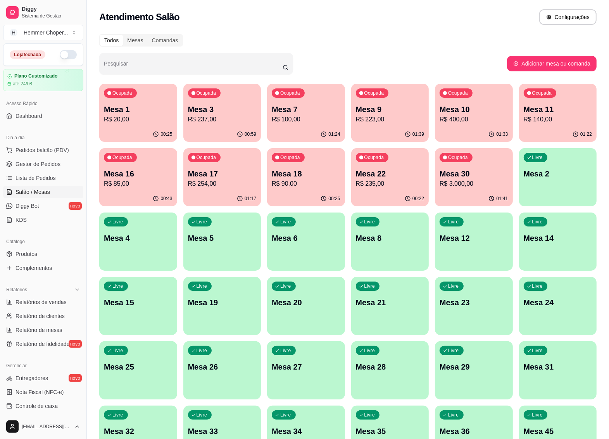
click at [444, 176] on p "Mesa 30" at bounding box center [474, 173] width 69 height 11
click at [544, 103] on div "Ocupada Mesa 11 R$ 140,00" at bounding box center [558, 105] width 78 height 43
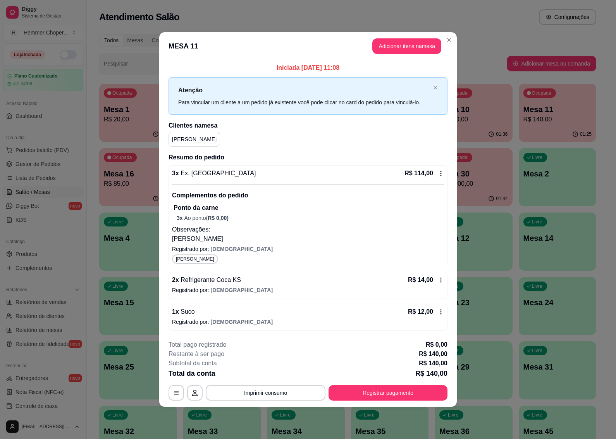
click at [375, 383] on div "**********" at bounding box center [308, 370] width 279 height 60
click at [375, 387] on button "Registrar pagamento" at bounding box center [388, 393] width 119 height 16
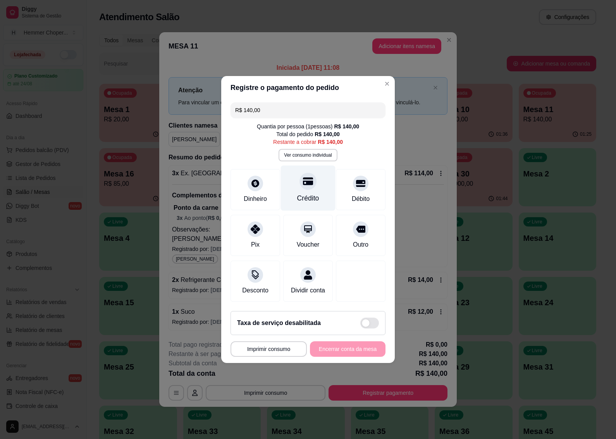
click at [293, 185] on div "Crédito" at bounding box center [308, 188] width 55 height 45
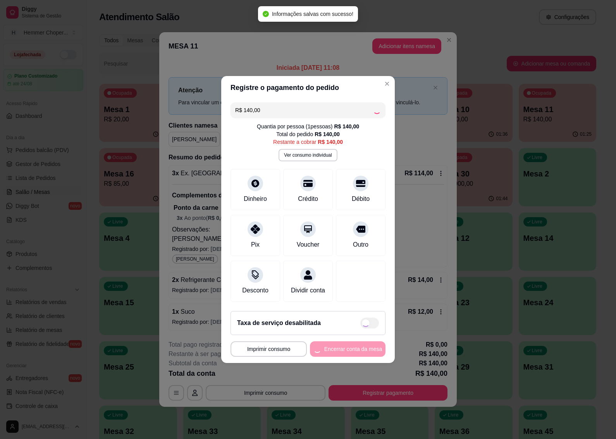
type input "R$ 0,00"
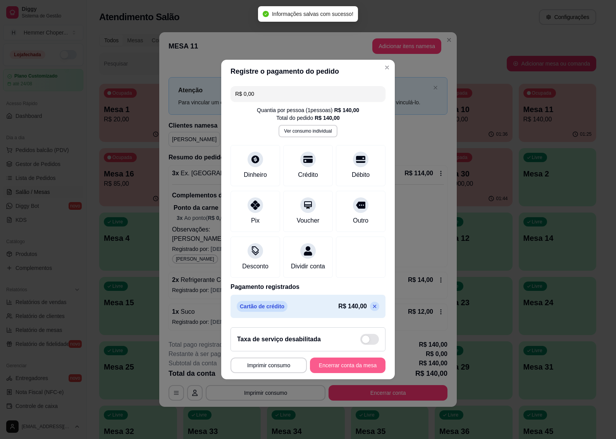
click at [362, 369] on button "Encerrar conta da mesa" at bounding box center [348, 365] width 76 height 16
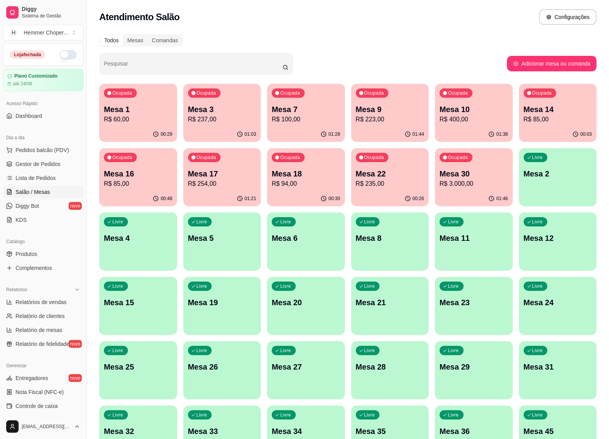
click at [388, 98] on div "Ocupada Mesa 9 R$ 223,00" at bounding box center [390, 105] width 78 height 43
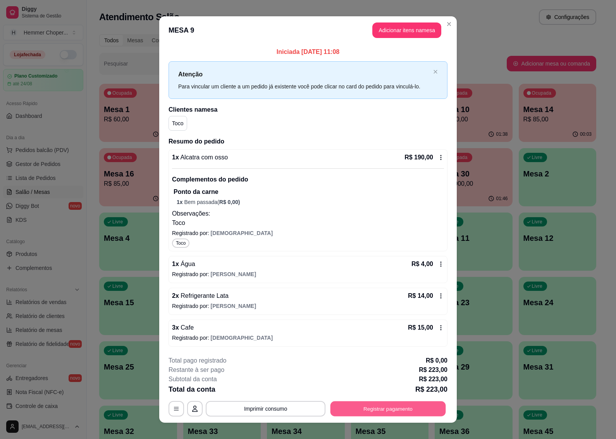
click at [394, 406] on button "Registrar pagamento" at bounding box center [389, 408] width 116 height 15
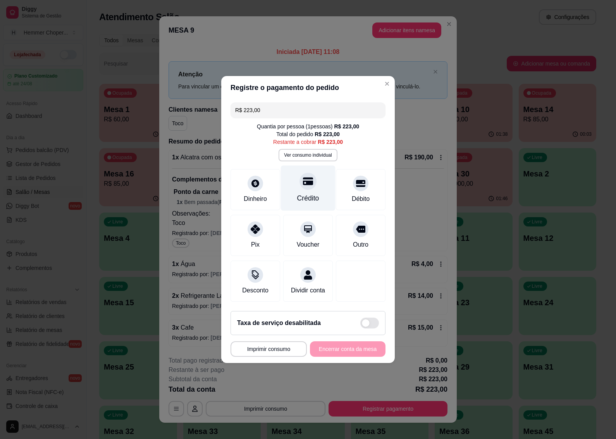
click at [295, 178] on div "Crédito" at bounding box center [308, 188] width 55 height 45
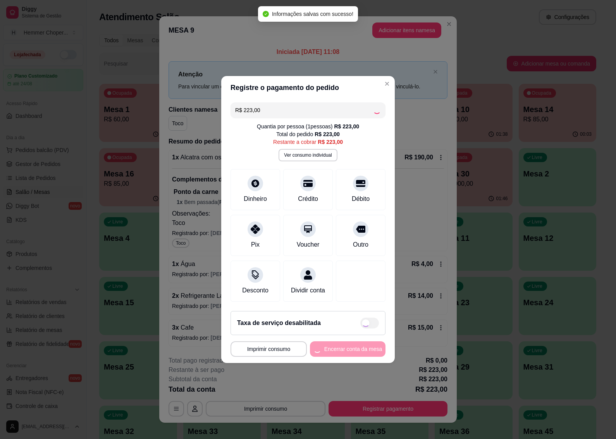
type input "R$ 0,00"
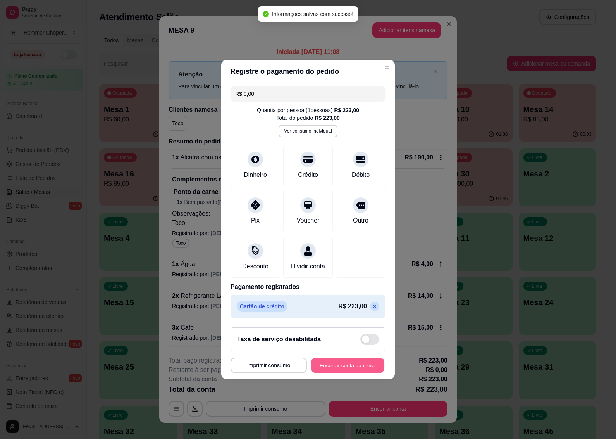
click at [365, 370] on button "Encerrar conta da mesa" at bounding box center [347, 365] width 73 height 15
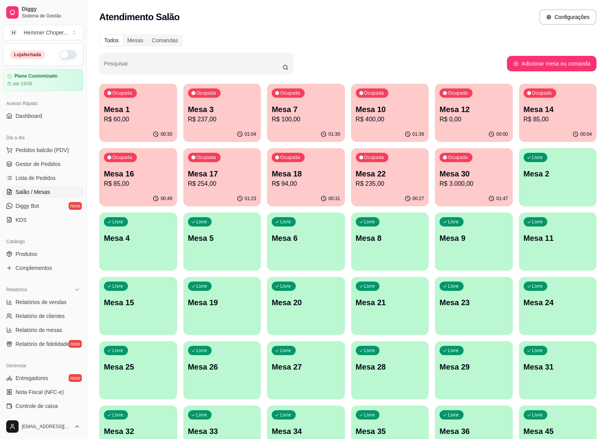
click at [230, 123] on p "R$ 237,00" at bounding box center [222, 119] width 69 height 9
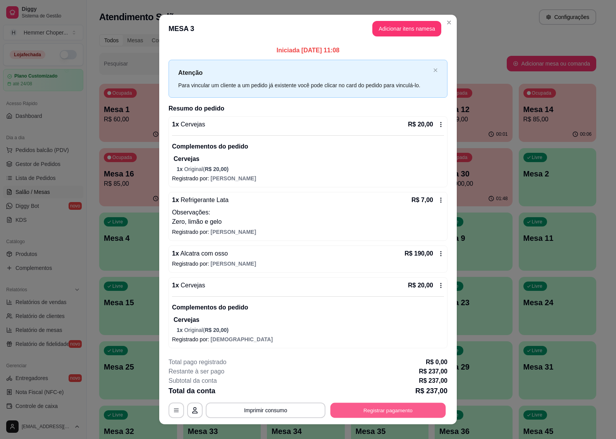
click at [394, 414] on button "Registrar pagamento" at bounding box center [389, 409] width 116 height 15
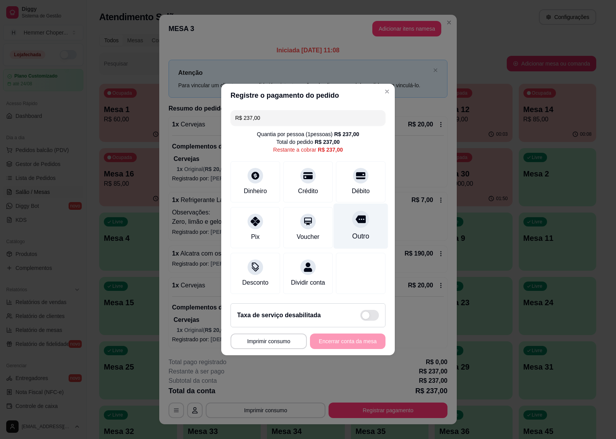
click at [356, 216] on icon at bounding box center [361, 220] width 10 height 8
type input "R$ 0,00"
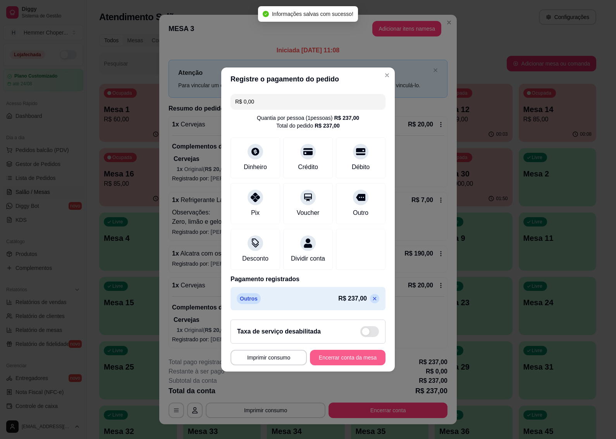
click at [356, 360] on button "Encerrar conta da mesa" at bounding box center [348, 358] width 76 height 16
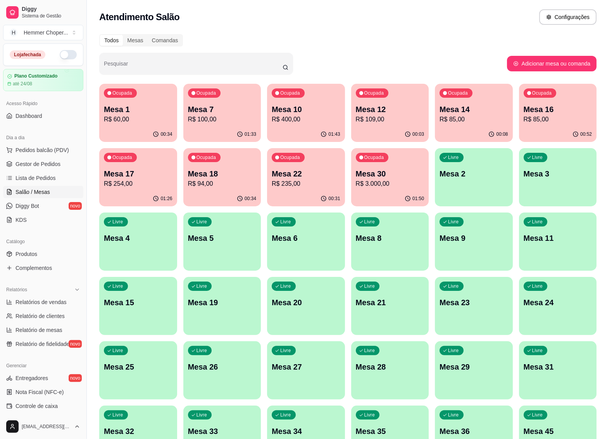
click at [229, 130] on div "01:33" at bounding box center [222, 134] width 78 height 15
click at [472, 189] on div "Livre Mesa 2" at bounding box center [474, 172] width 78 height 49
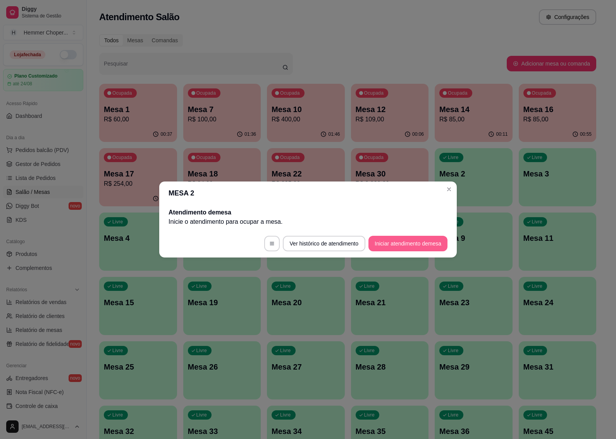
click at [392, 245] on button "Iniciar atendimento de mesa" at bounding box center [408, 244] width 79 height 16
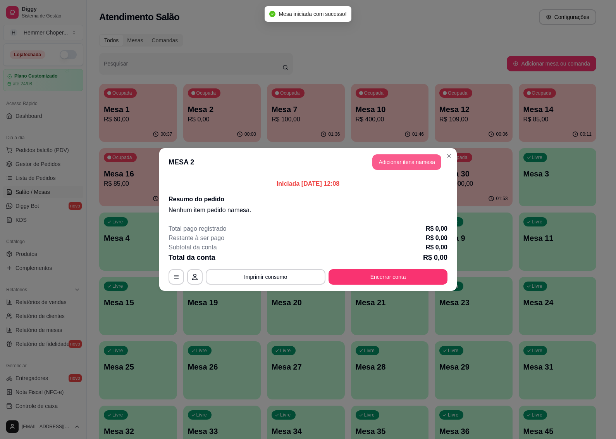
click at [398, 158] on button "Adicionar itens na mesa" at bounding box center [407, 162] width 69 height 16
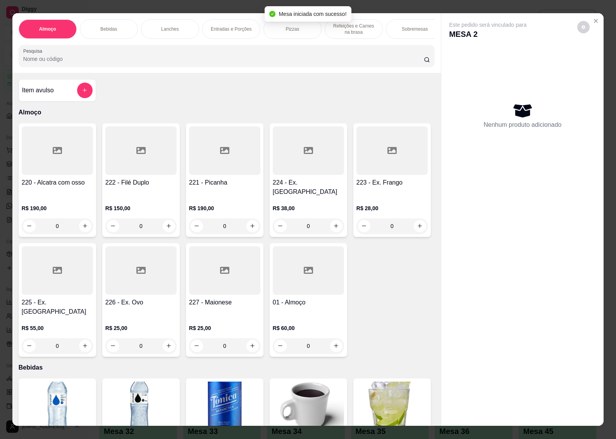
click at [328, 224] on div "0" at bounding box center [308, 226] width 71 height 16
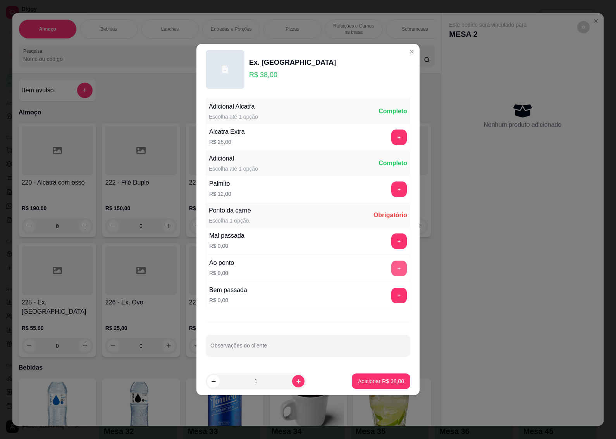
click at [394, 271] on button "+" at bounding box center [400, 269] width 16 height 16
click at [389, 383] on p "Adicionar R$ 38,00" at bounding box center [381, 381] width 46 height 8
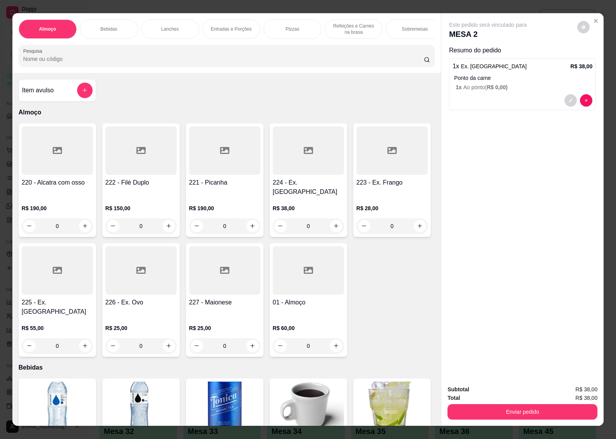
click at [462, 415] on button "Enviar pedido" at bounding box center [523, 412] width 150 height 16
click at [470, 392] on button "Não registrar e enviar pedido" at bounding box center [496, 389] width 81 height 15
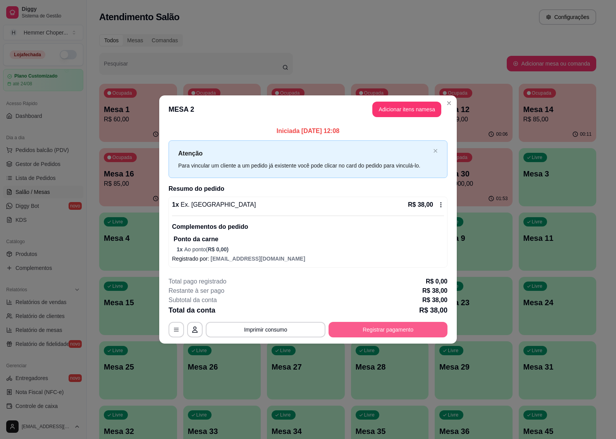
click at [410, 326] on button "Registrar pagamento" at bounding box center [388, 330] width 119 height 16
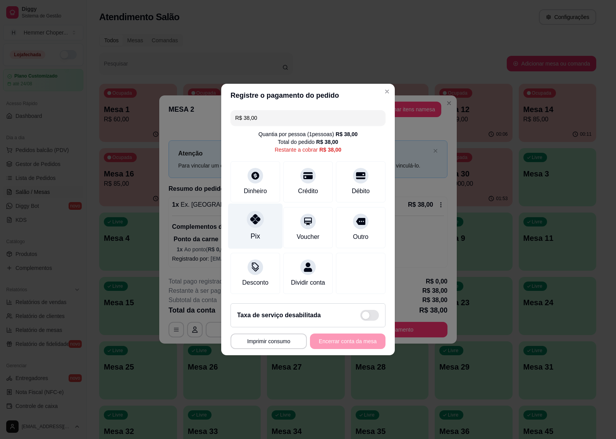
click at [257, 231] on div "Pix" at bounding box center [255, 236] width 9 height 10
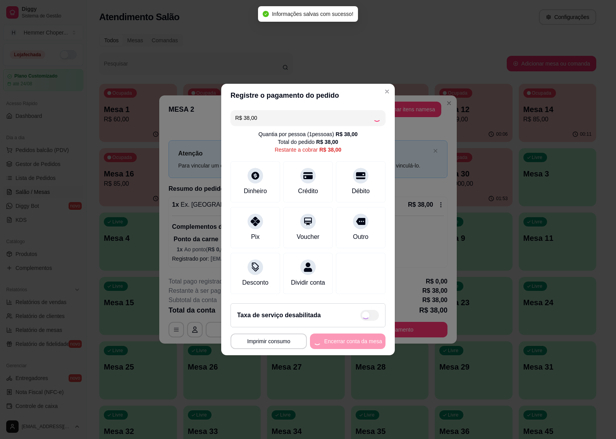
type input "R$ 0,00"
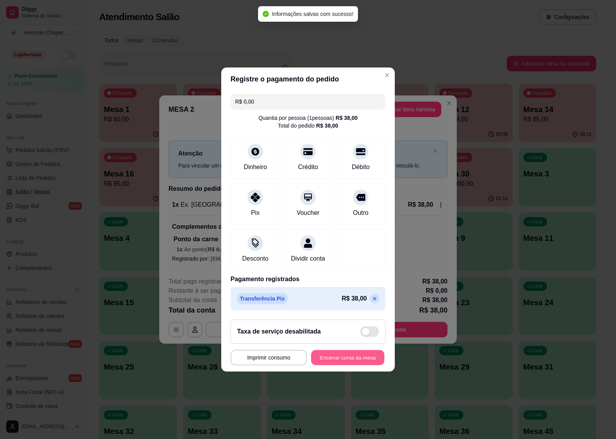
click at [353, 365] on button "Encerrar conta da mesa" at bounding box center [347, 357] width 73 height 15
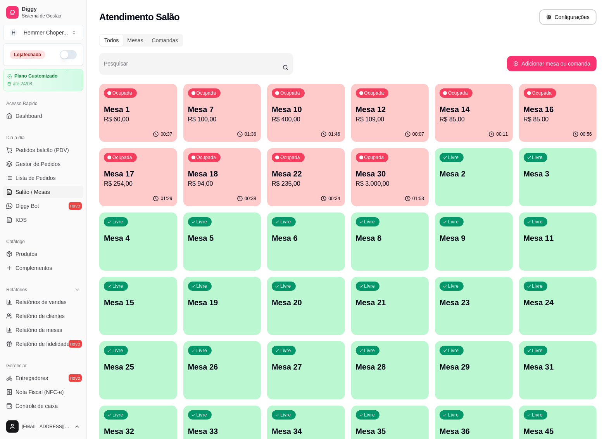
click at [205, 117] on p "R$ 100,00" at bounding box center [222, 119] width 69 height 9
click at [49, 393] on span "Nota Fiscal (NFC-e)" at bounding box center [40, 392] width 48 height 8
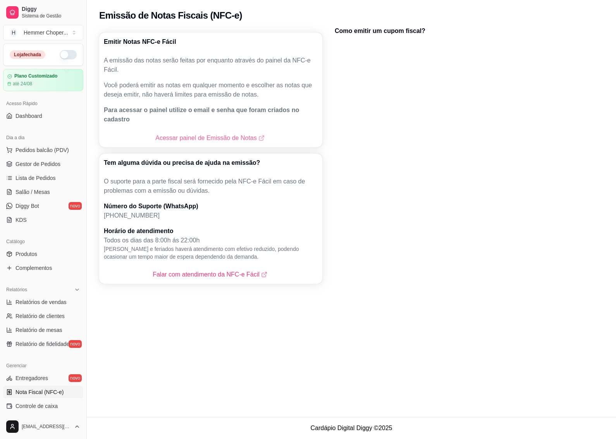
click at [208, 133] on link "Acessar painel de Emissão de Notas" at bounding box center [210, 137] width 110 height 9
click at [45, 187] on link "Salão / Mesas" at bounding box center [43, 192] width 80 height 12
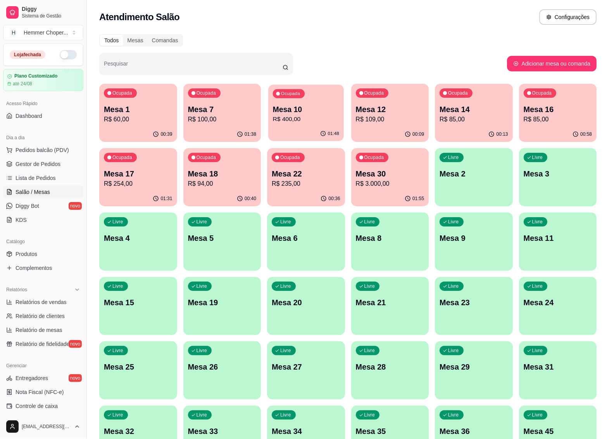
click at [314, 107] on p "Mesa 10" at bounding box center [306, 109] width 66 height 10
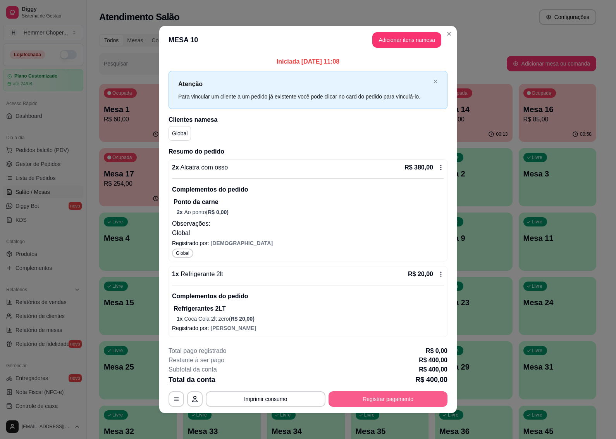
click at [392, 398] on button "Registrar pagamento" at bounding box center [388, 399] width 119 height 16
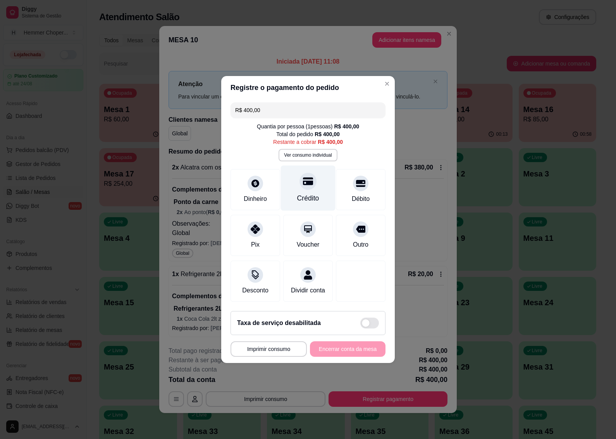
click at [298, 183] on div "Crédito" at bounding box center [308, 188] width 55 height 45
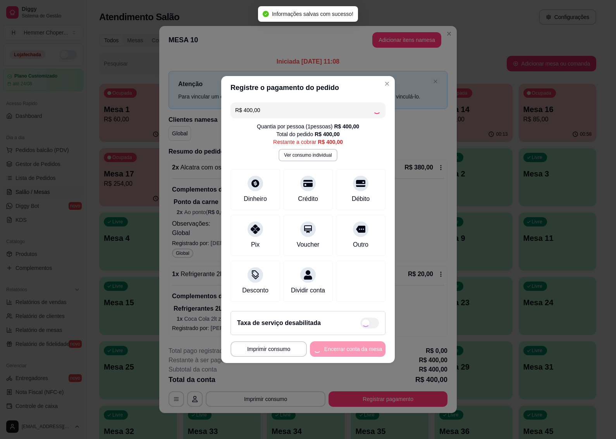
type input "R$ 0,00"
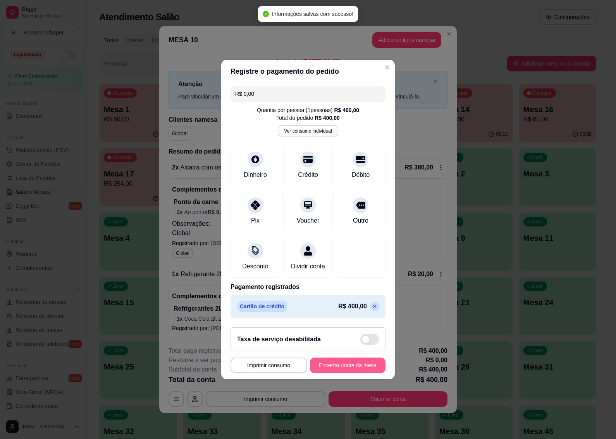
click at [342, 371] on button "Encerrar conta da mesa" at bounding box center [348, 365] width 76 height 16
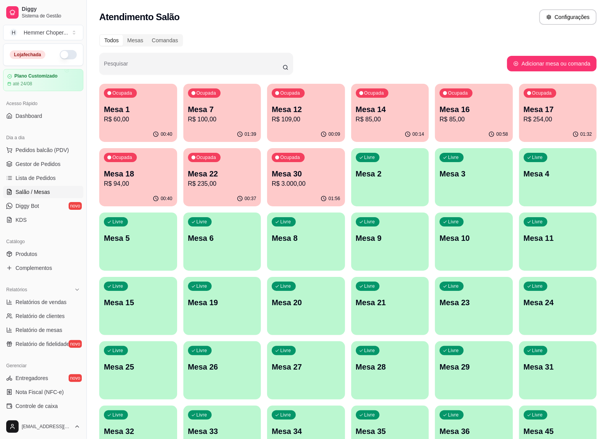
click at [210, 129] on div "01:39" at bounding box center [222, 134] width 78 height 15
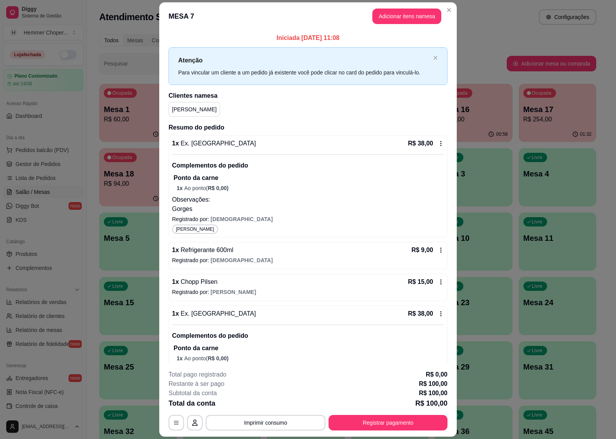
click at [404, 422] on button "Registrar pagamento" at bounding box center [388, 423] width 119 height 16
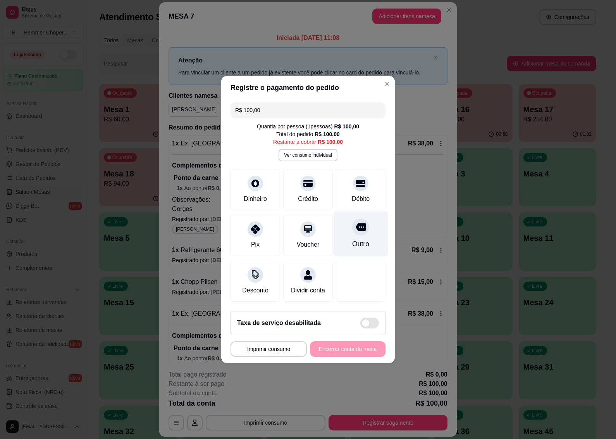
click at [358, 226] on icon at bounding box center [361, 227] width 10 height 8
type input "R$ 0,00"
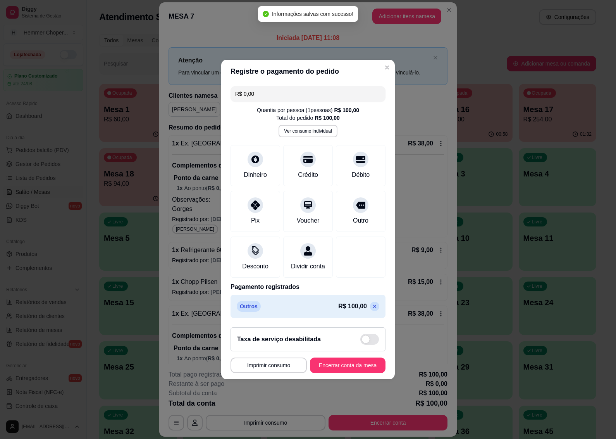
click at [364, 351] on div "Taxa de serviço desabilitada" at bounding box center [308, 339] width 155 height 24
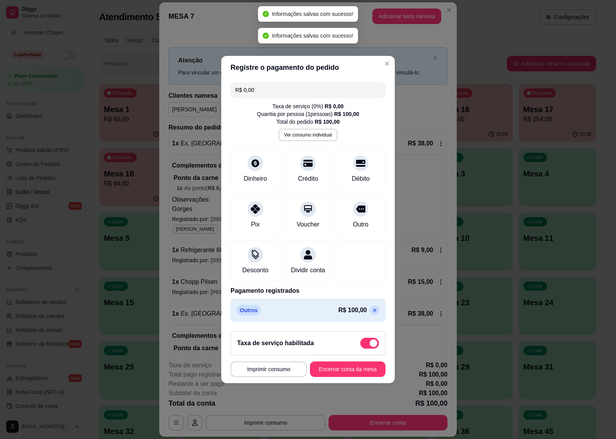
click at [363, 365] on footer "**********" at bounding box center [308, 354] width 174 height 58
click at [370, 347] on span at bounding box center [374, 343] width 8 height 8
click at [365, 347] on input "checkbox" at bounding box center [362, 347] width 5 height 5
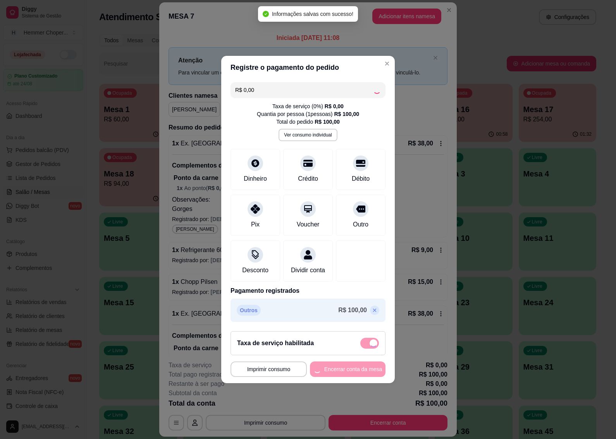
checkbox input "false"
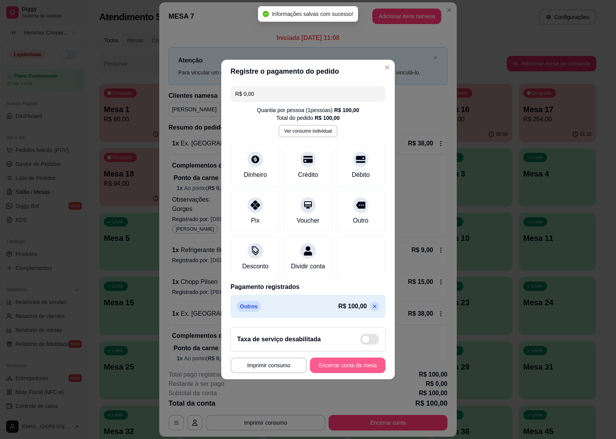
click at [361, 370] on button "Encerrar conta da mesa" at bounding box center [348, 365] width 76 height 16
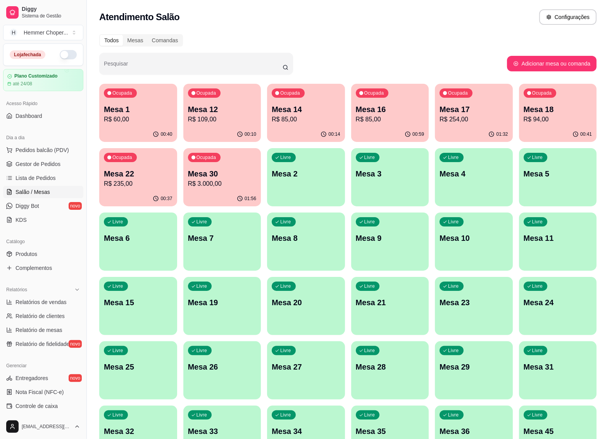
click at [291, 125] on div "Ocupada Mesa 14 R$ 85,00" at bounding box center [306, 105] width 78 height 43
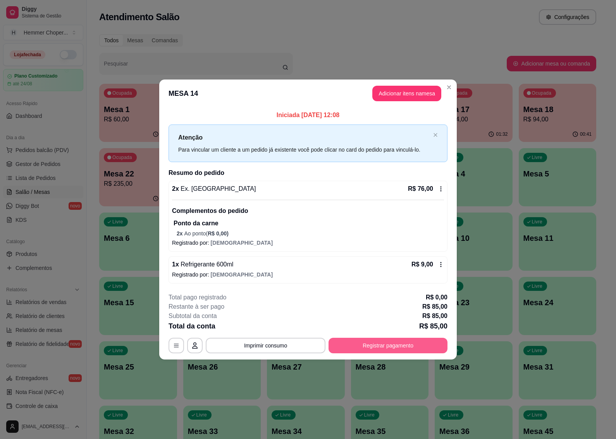
click at [423, 349] on button "Registrar pagamento" at bounding box center [388, 346] width 119 height 16
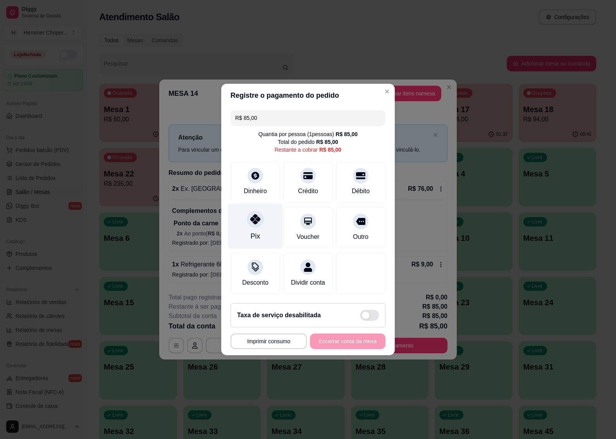
click at [257, 224] on div "Pix" at bounding box center [255, 226] width 55 height 45
type input "R$ 0,00"
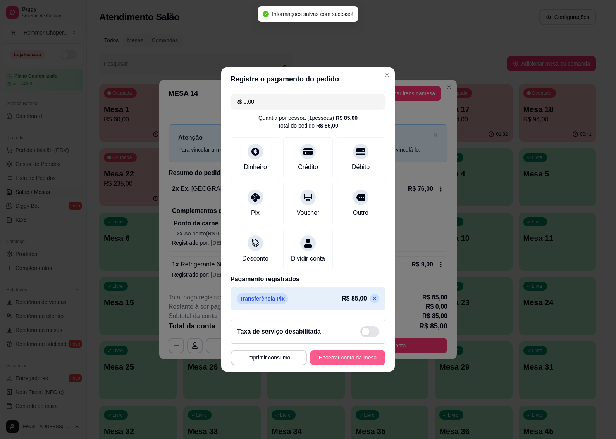
click at [359, 363] on button "Encerrar conta da mesa" at bounding box center [348, 358] width 76 height 16
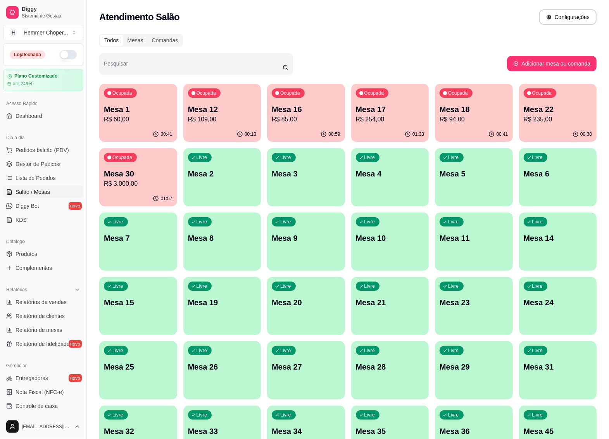
click at [193, 182] on div "Livre Mesa 2" at bounding box center [222, 172] width 78 height 49
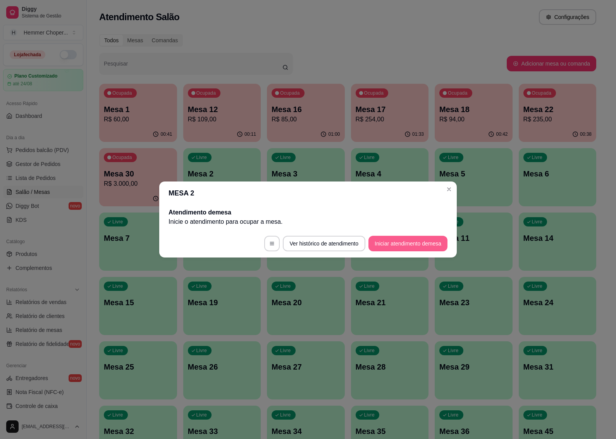
click at [413, 245] on button "Iniciar atendimento de mesa" at bounding box center [408, 244] width 79 height 16
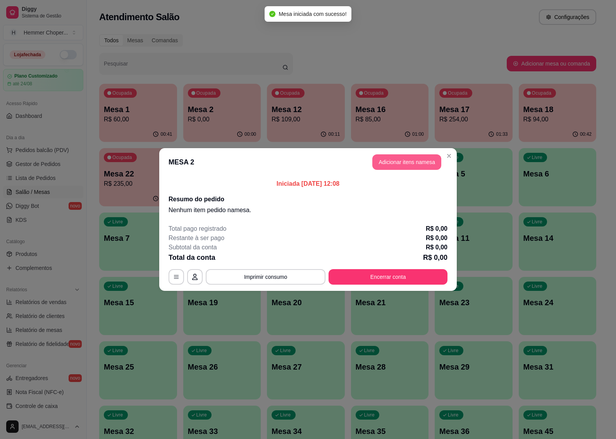
click at [415, 164] on button "Adicionar itens na mesa" at bounding box center [407, 162] width 69 height 16
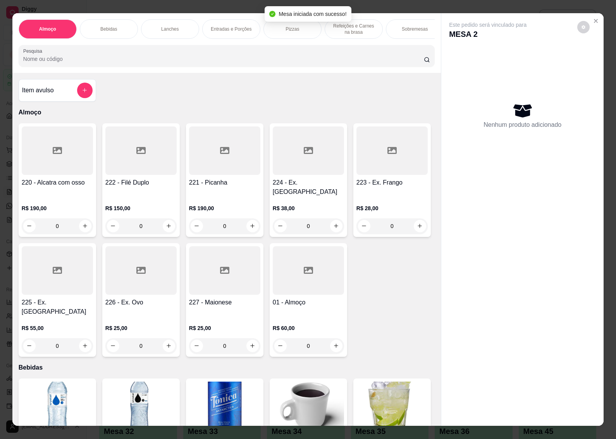
scroll to position [194, 0]
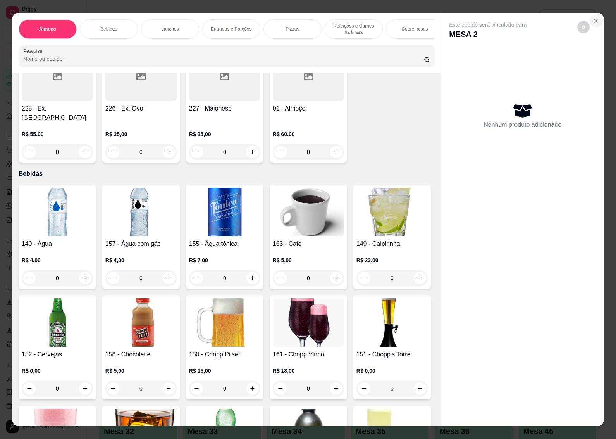
click at [593, 18] on icon "Close" at bounding box center [596, 21] width 6 height 6
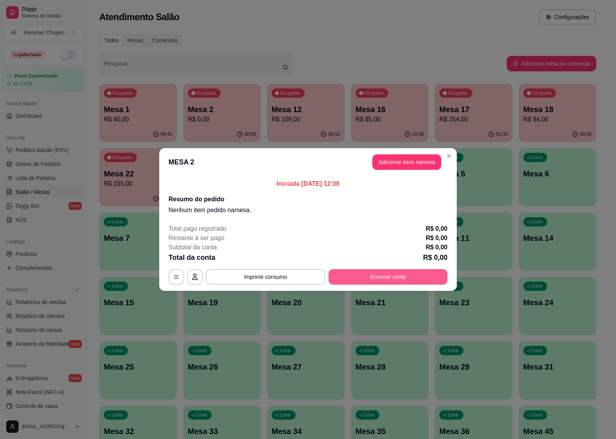
click at [369, 273] on button "Encerrar conta" at bounding box center [388, 277] width 119 height 16
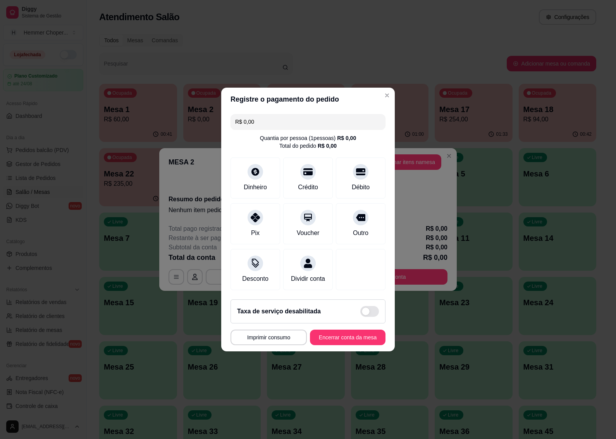
click at [353, 345] on button "Encerrar conta da mesa" at bounding box center [348, 338] width 76 height 16
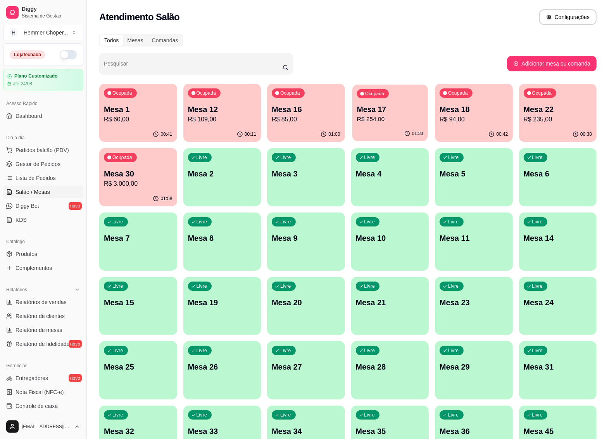
click at [384, 107] on p "Mesa 17" at bounding box center [390, 109] width 66 height 10
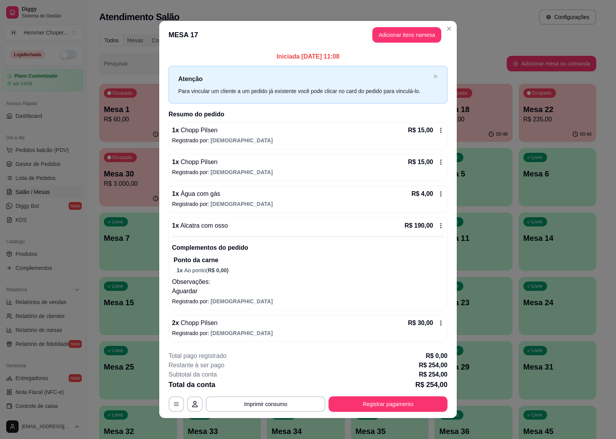
scroll to position [4, 0]
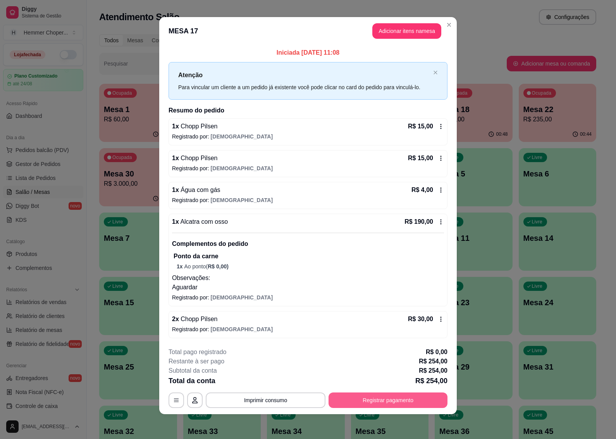
click at [433, 395] on button "Registrar pagamento" at bounding box center [388, 400] width 119 height 16
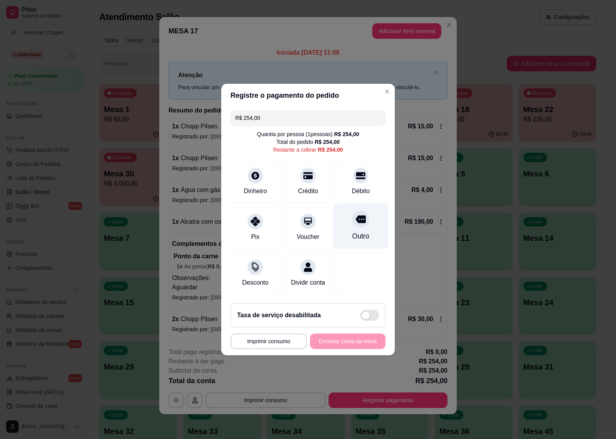
click at [356, 216] on icon at bounding box center [361, 220] width 10 height 8
type input "R$ 0,00"
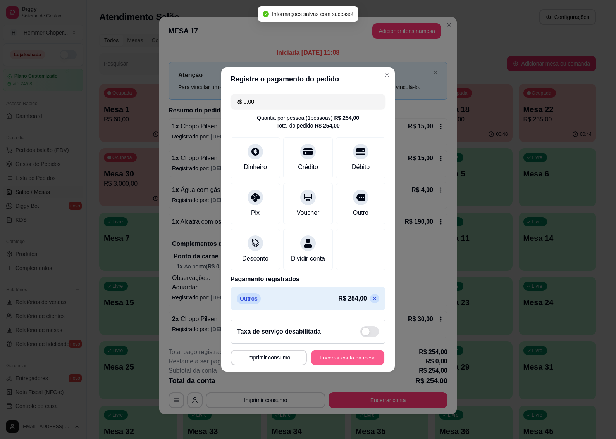
click at [361, 361] on button "Encerrar conta da mesa" at bounding box center [347, 357] width 73 height 15
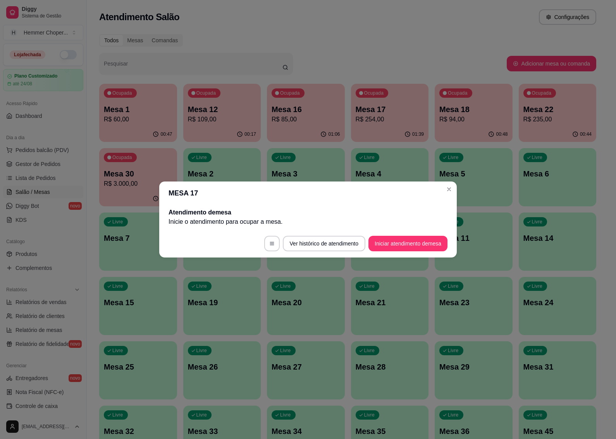
scroll to position [0, 0]
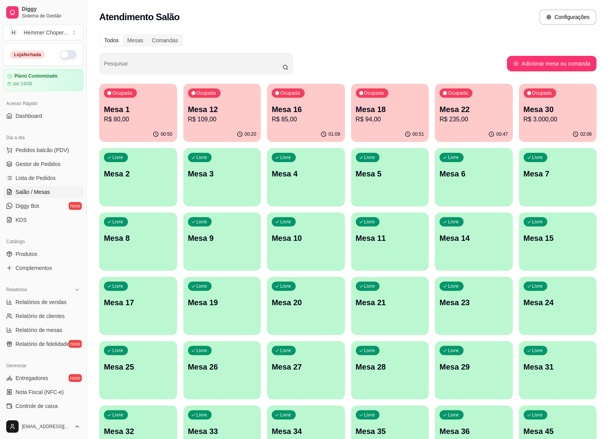
click at [402, 107] on p "Mesa 18" at bounding box center [390, 109] width 69 height 11
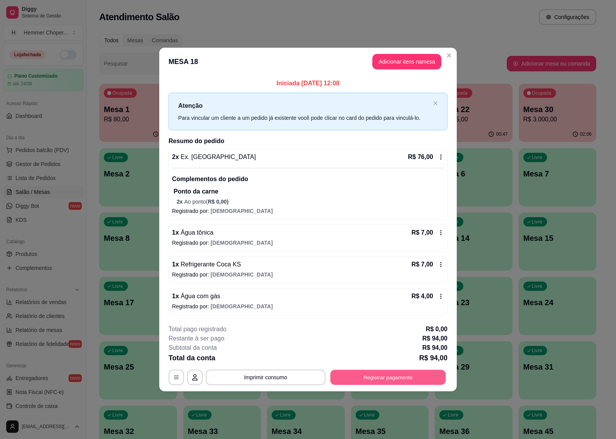
click at [398, 380] on button "Registrar pagamento" at bounding box center [389, 377] width 116 height 15
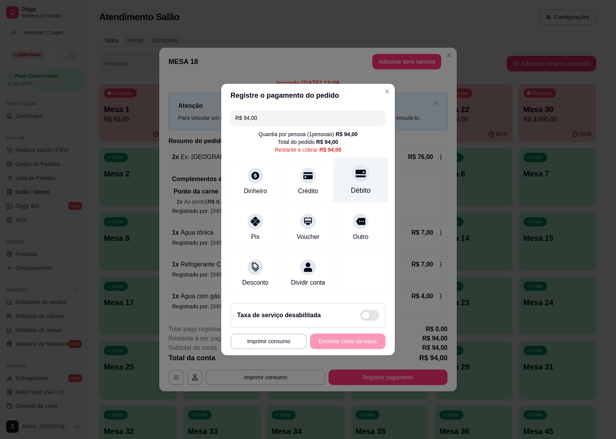
click at [352, 189] on div "Débito" at bounding box center [361, 190] width 20 height 10
type input "R$ 0,00"
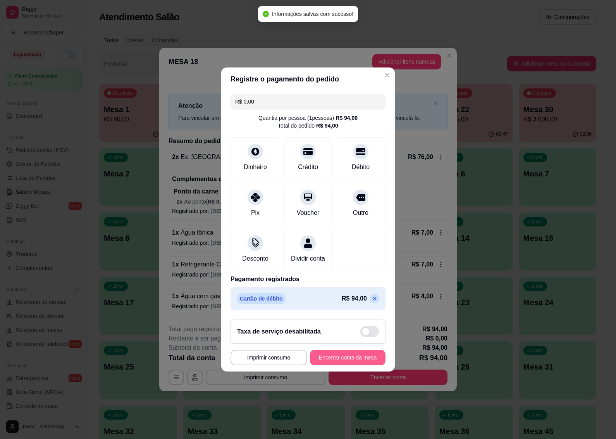
click at [349, 364] on button "Encerrar conta da mesa" at bounding box center [348, 358] width 76 height 16
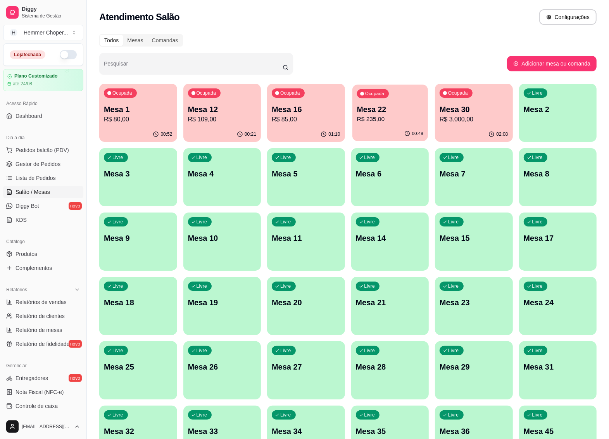
click at [373, 108] on p "Mesa 22" at bounding box center [390, 109] width 66 height 10
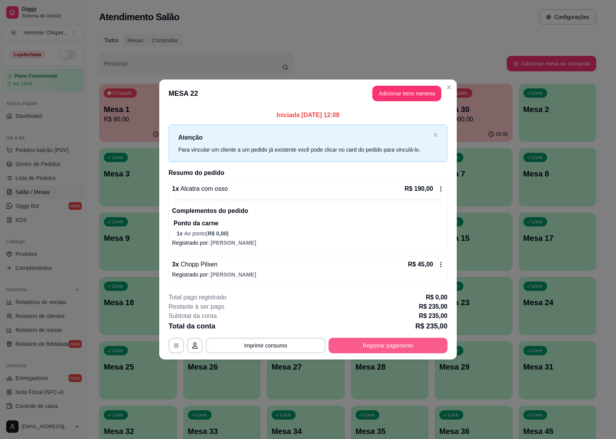
click at [408, 345] on button "Registrar pagamento" at bounding box center [388, 346] width 119 height 16
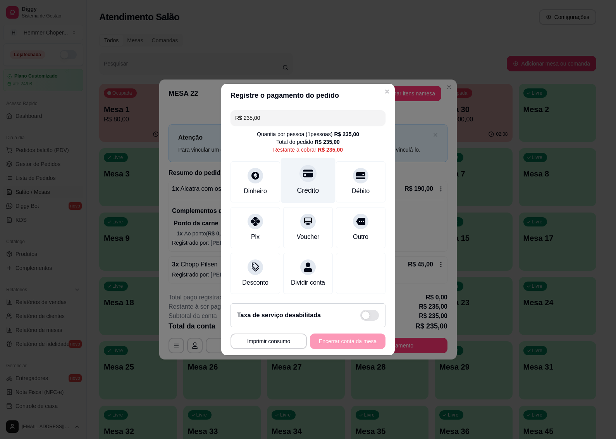
click at [308, 175] on div at bounding box center [308, 173] width 17 height 17
type input "R$ 0,00"
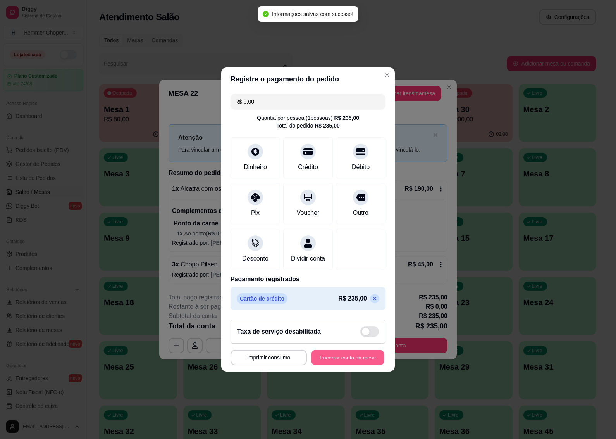
click at [344, 363] on button "Encerrar conta da mesa" at bounding box center [347, 357] width 73 height 15
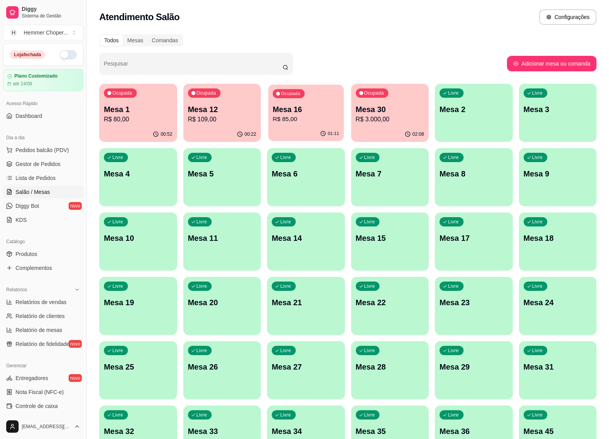
click at [308, 134] on div "01:11" at bounding box center [305, 133] width 75 height 15
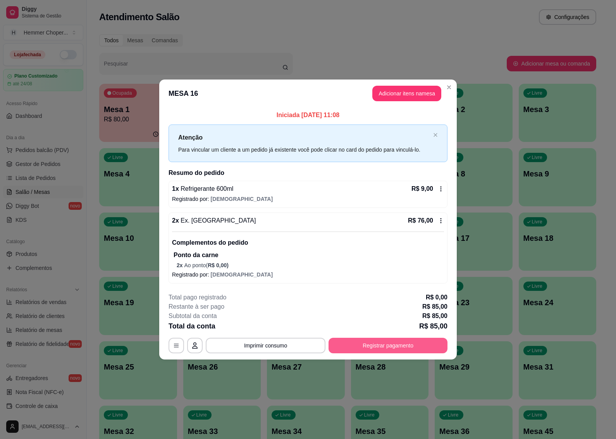
click at [378, 346] on button "Registrar pagamento" at bounding box center [388, 346] width 119 height 16
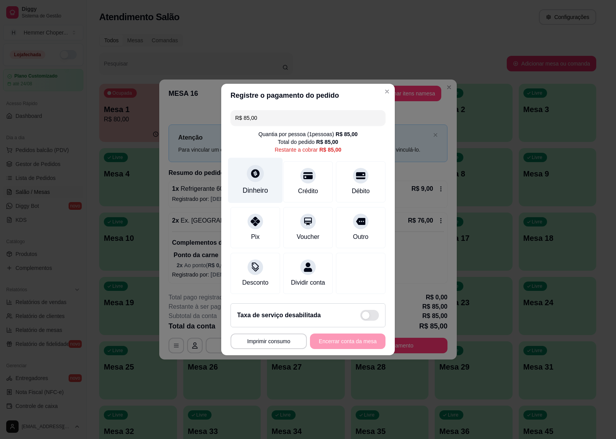
click at [255, 187] on div "Dinheiro" at bounding box center [256, 190] width 26 height 10
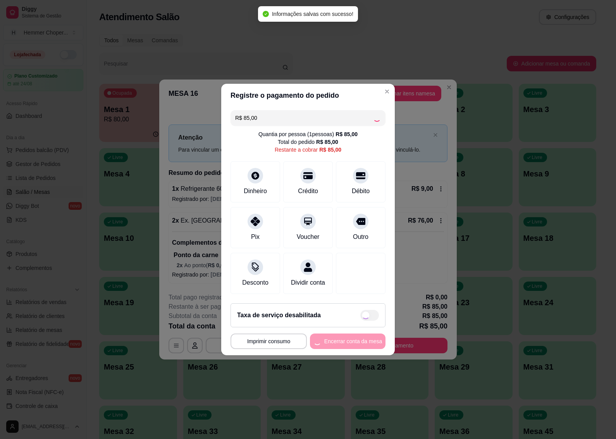
type input "R$ 0,00"
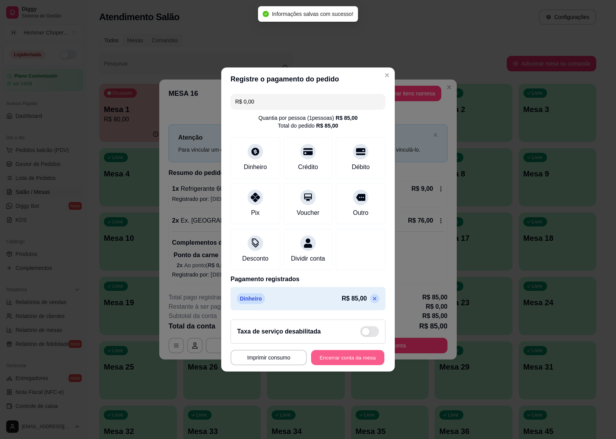
click at [347, 363] on button "Encerrar conta da mesa" at bounding box center [347, 357] width 73 height 15
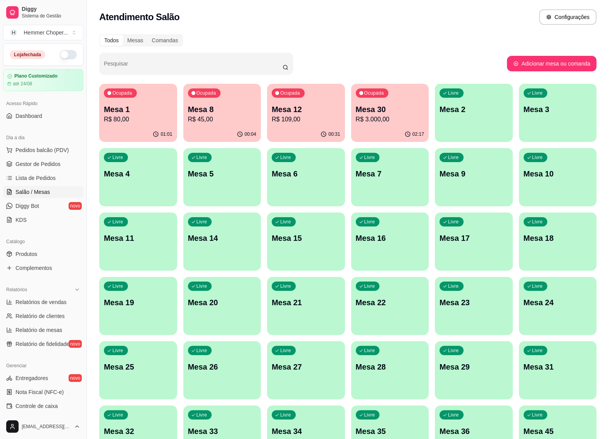
click at [290, 116] on p "R$ 109,00" at bounding box center [306, 119] width 69 height 9
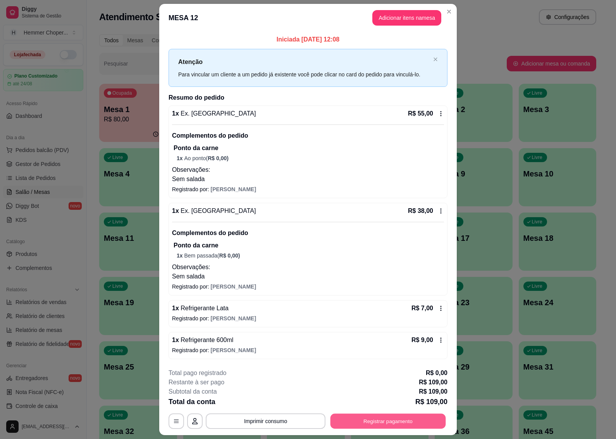
click at [373, 418] on button "Registrar pagamento" at bounding box center [389, 420] width 116 height 15
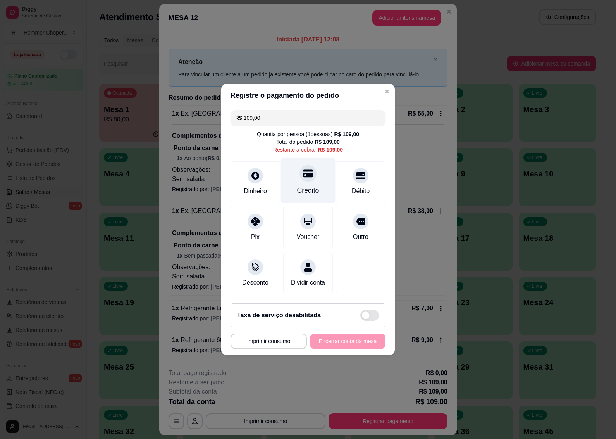
click at [304, 179] on div "Crédito" at bounding box center [308, 180] width 55 height 45
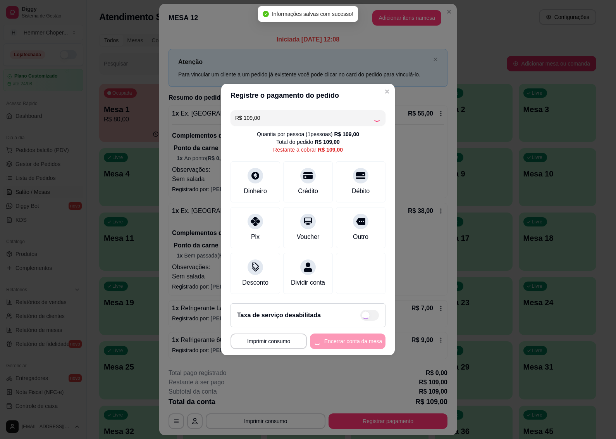
type input "R$ 0,00"
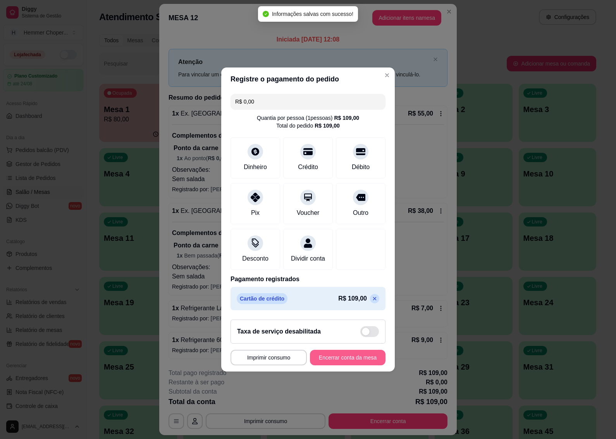
click at [359, 363] on button "Encerrar conta da mesa" at bounding box center [348, 358] width 76 height 16
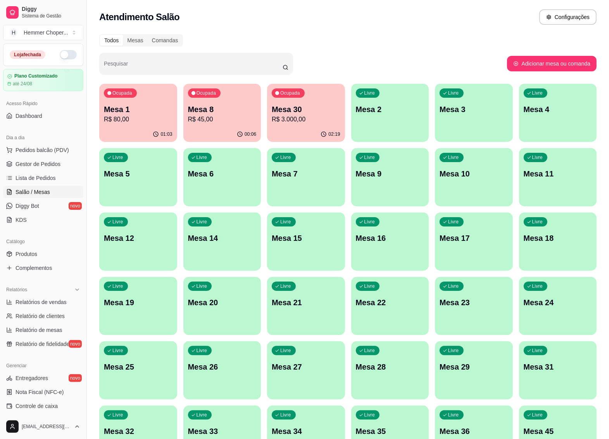
click at [223, 133] on div "00:06" at bounding box center [222, 134] width 78 height 15
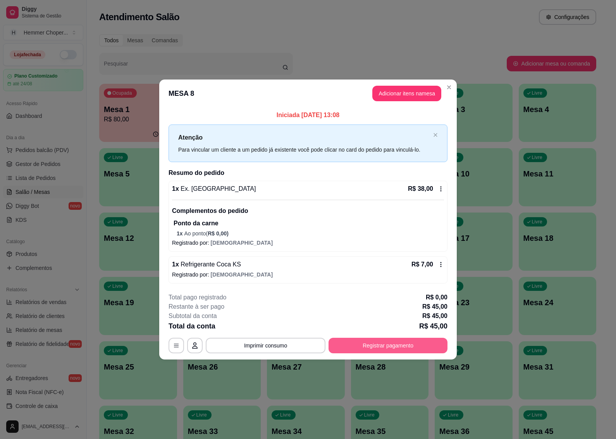
click at [358, 341] on button "Registrar pagamento" at bounding box center [388, 346] width 119 height 16
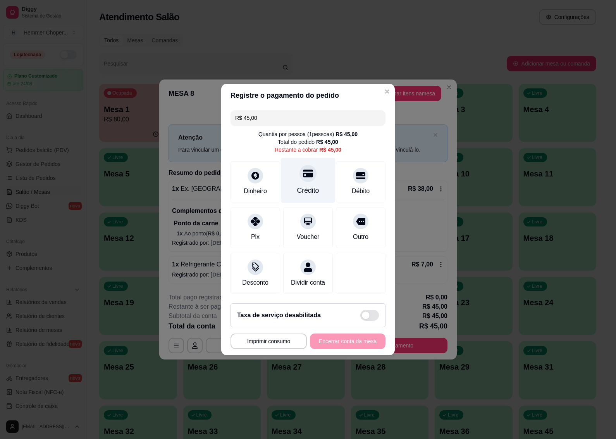
click at [306, 185] on div "Crédito" at bounding box center [308, 190] width 22 height 10
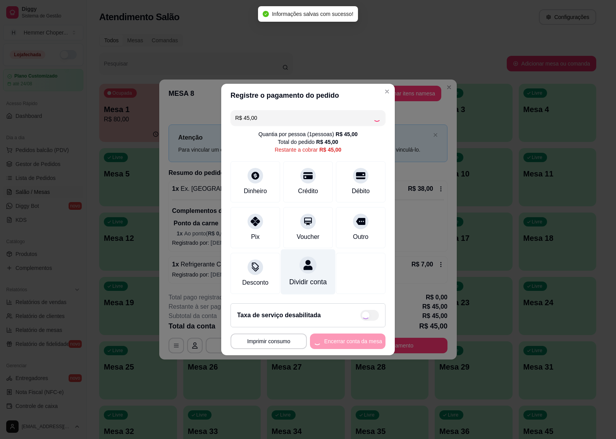
type input "R$ 0,00"
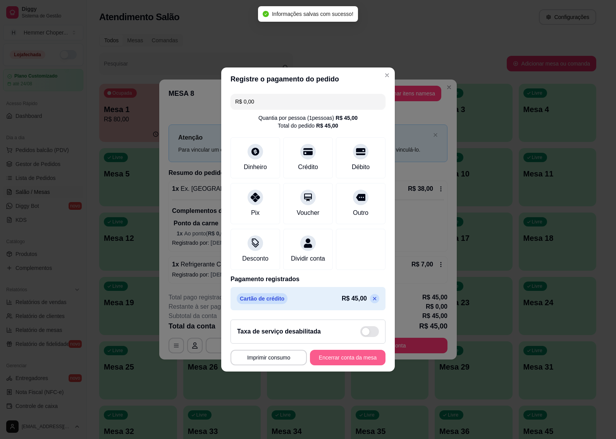
click at [321, 363] on button "Encerrar conta da mesa" at bounding box center [348, 358] width 76 height 16
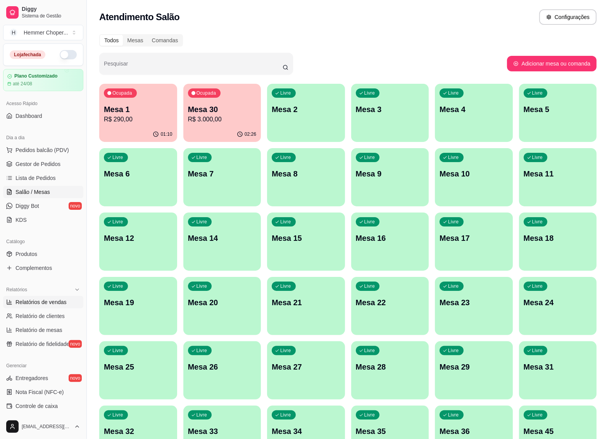
click at [46, 302] on span "Relatórios de vendas" at bounding box center [41, 302] width 51 height 8
select select "ALL"
select select "0"
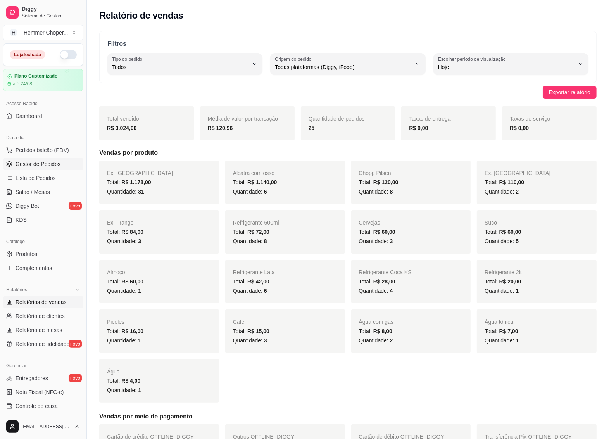
click at [50, 165] on span "Gestor de Pedidos" at bounding box center [38, 164] width 45 height 8
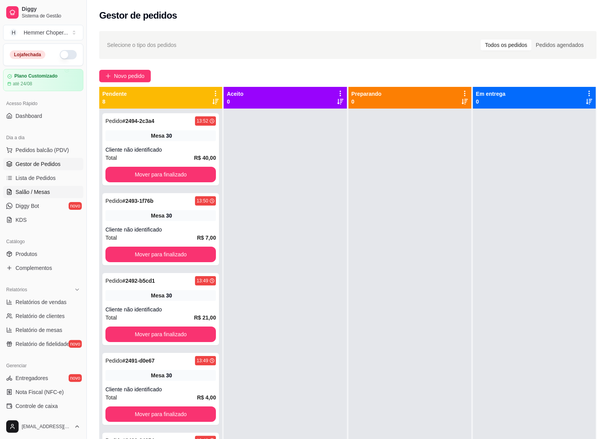
click at [40, 195] on span "Salão / Mesas" at bounding box center [33, 192] width 35 height 8
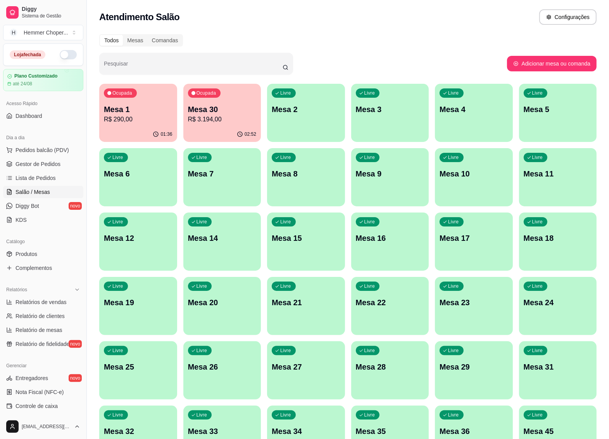
click at [155, 119] on p "R$ 290,00" at bounding box center [138, 119] width 69 height 9
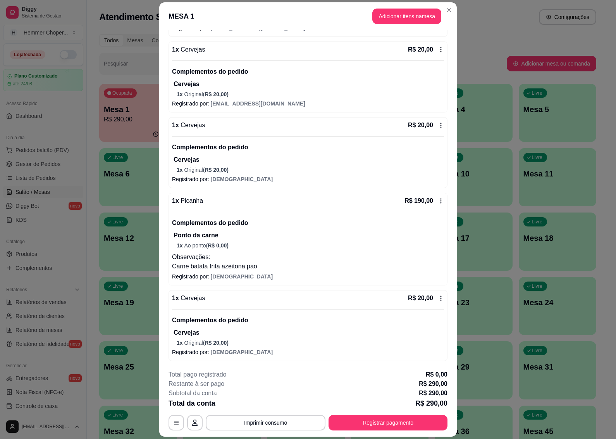
scroll to position [214, 0]
click at [383, 426] on button "Registrar pagamento" at bounding box center [388, 423] width 119 height 16
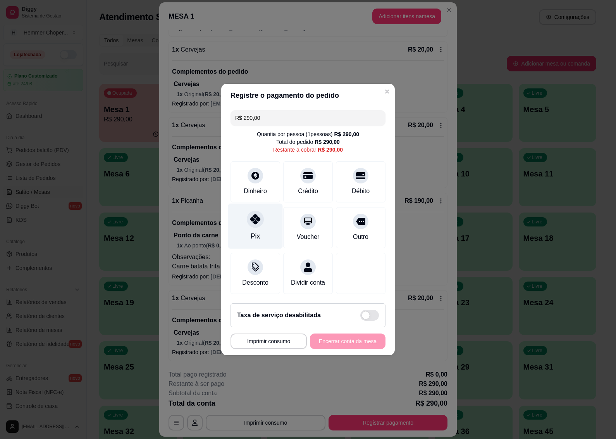
click at [252, 231] on div "Pix" at bounding box center [255, 236] width 9 height 10
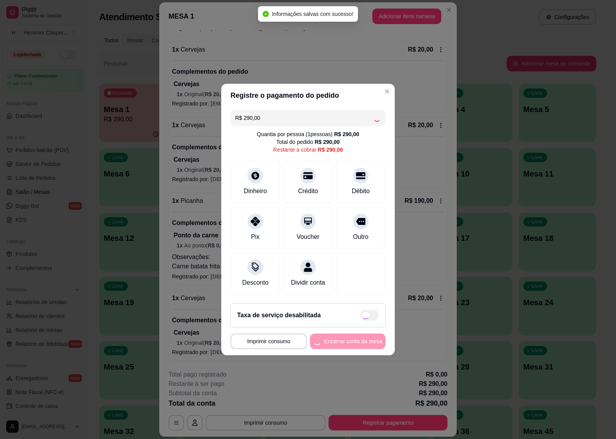
type input "R$ 0,00"
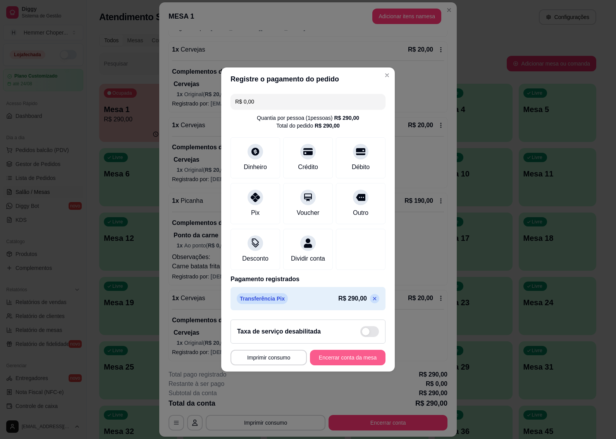
click at [349, 361] on button "Encerrar conta da mesa" at bounding box center [348, 358] width 76 height 16
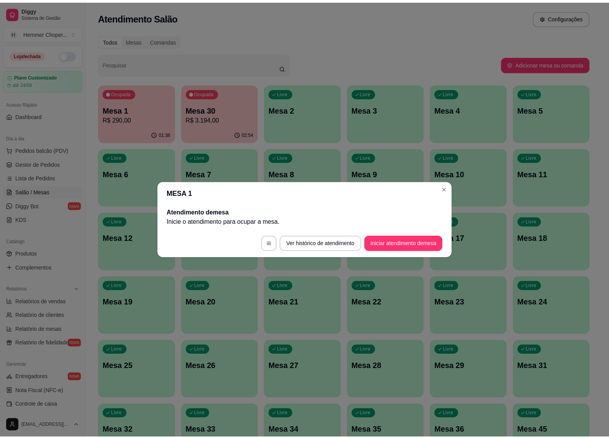
scroll to position [0, 0]
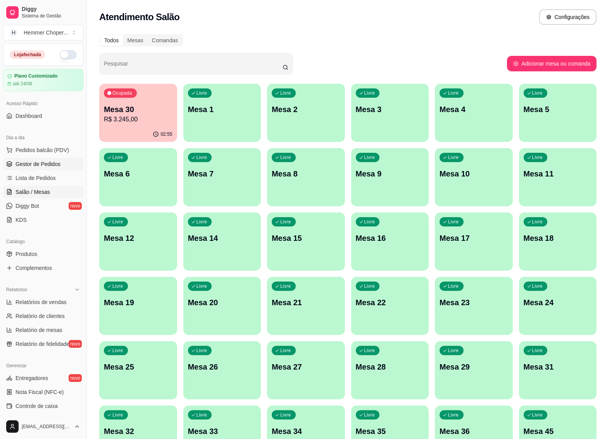
click at [50, 166] on span "Gestor de Pedidos" at bounding box center [38, 164] width 45 height 8
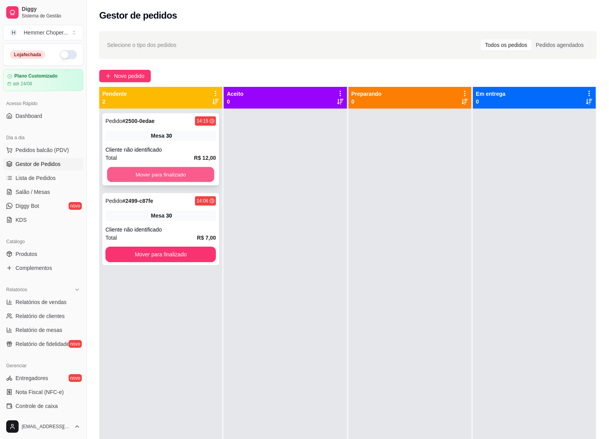
click at [156, 173] on button "Mover para finalizado" at bounding box center [160, 174] width 107 height 15
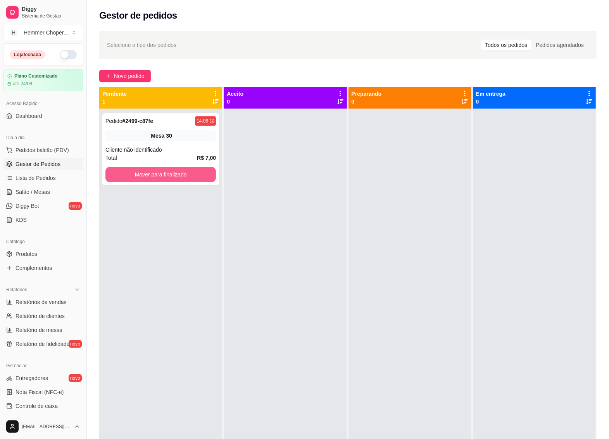
click at [156, 173] on button "Mover para finalizado" at bounding box center [160, 175] width 110 height 16
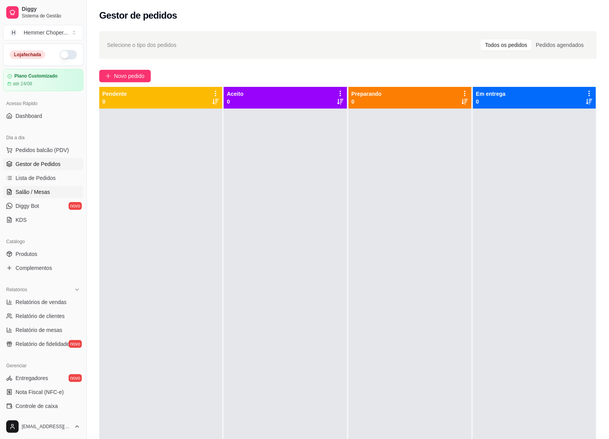
click at [47, 192] on span "Salão / Mesas" at bounding box center [33, 192] width 35 height 8
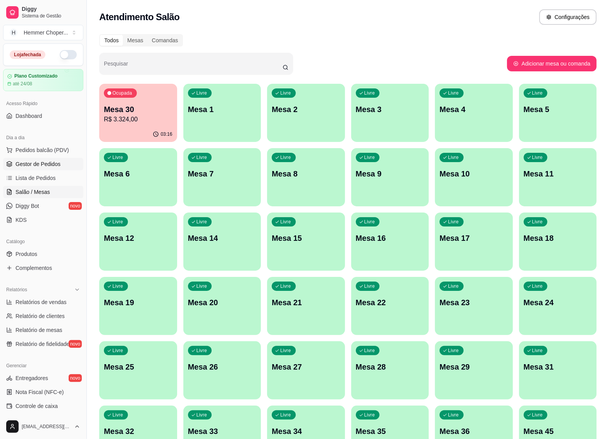
click at [47, 164] on span "Gestor de Pedidos" at bounding box center [38, 164] width 45 height 8
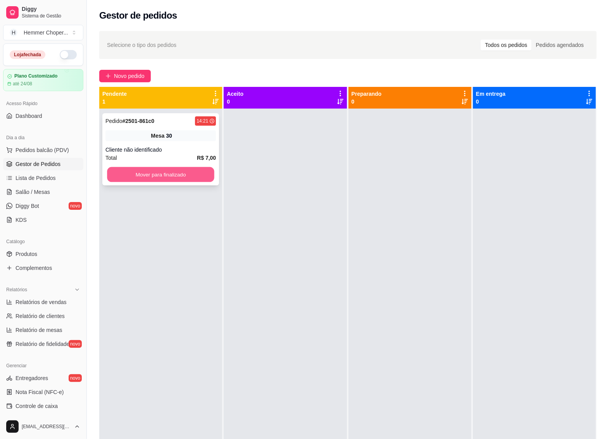
click at [153, 171] on button "Mover para finalizado" at bounding box center [160, 174] width 107 height 15
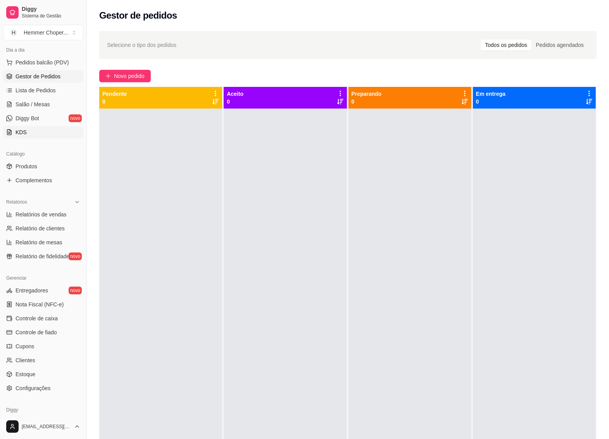
scroll to position [97, 0]
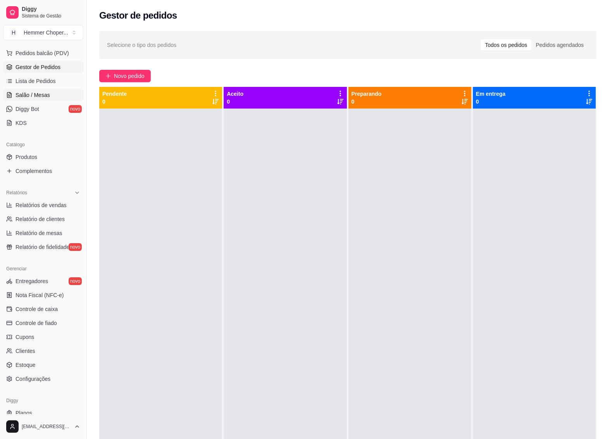
click at [36, 92] on span "Salão / Mesas" at bounding box center [33, 95] width 35 height 8
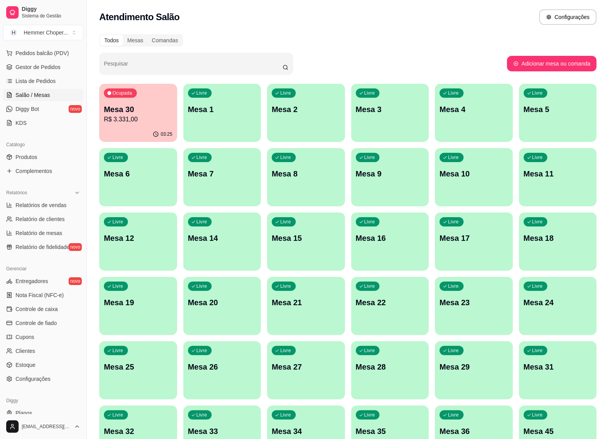
click at [123, 125] on div "Ocupada Mesa 30 R$ 3.331,00" at bounding box center [138, 105] width 78 height 43
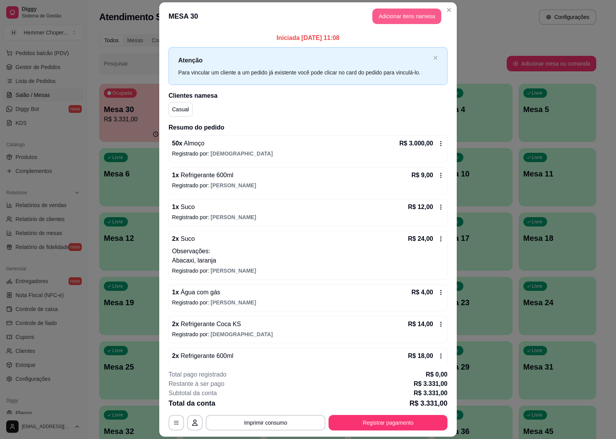
click at [396, 15] on button "Adicionar itens na mesa" at bounding box center [407, 17] width 69 height 16
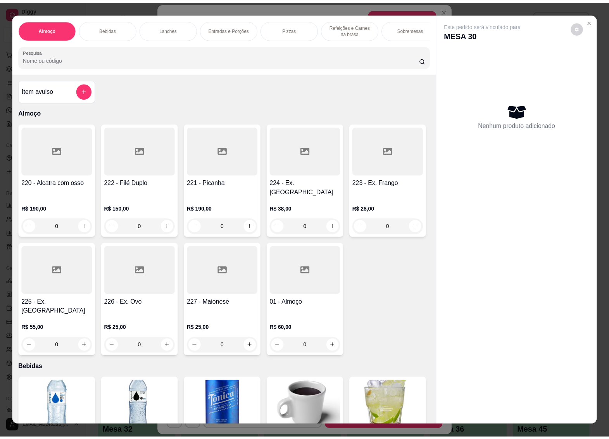
scroll to position [339, 0]
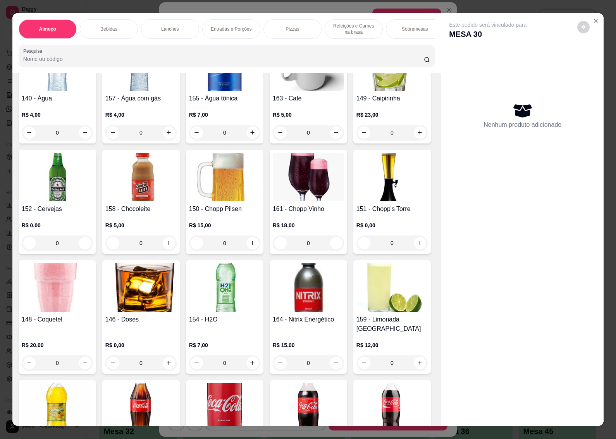
click at [56, 103] on h4 "140 - Água" at bounding box center [57, 98] width 71 height 9
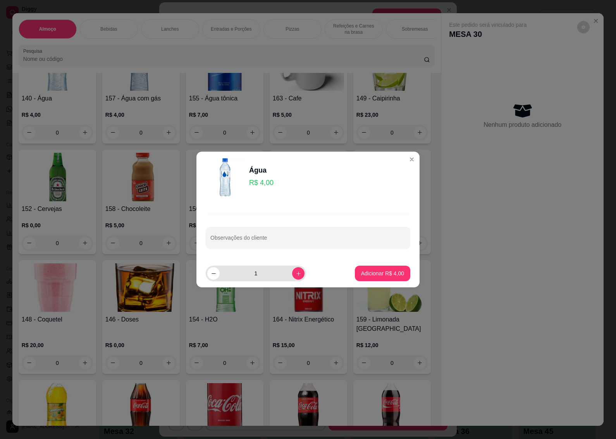
click at [296, 276] on icon "increase-product-quantity" at bounding box center [299, 274] width 6 height 6
type input "3"
click at [363, 272] on p "Adicionar R$ 12,00" at bounding box center [381, 273] width 46 height 8
type input "3"
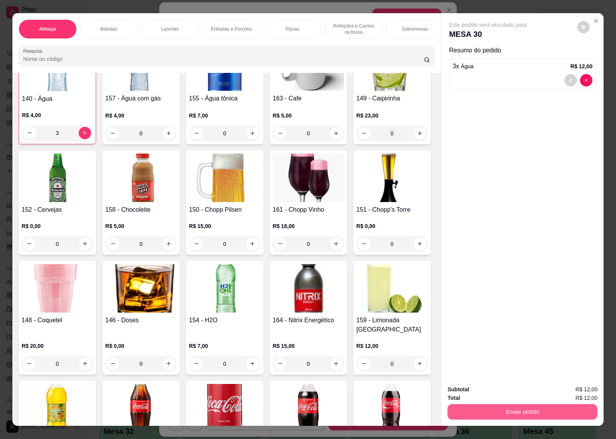
click at [475, 407] on button "Enviar pedido" at bounding box center [523, 412] width 150 height 16
click at [471, 392] on button "Não registrar e enviar pedido" at bounding box center [496, 389] width 78 height 14
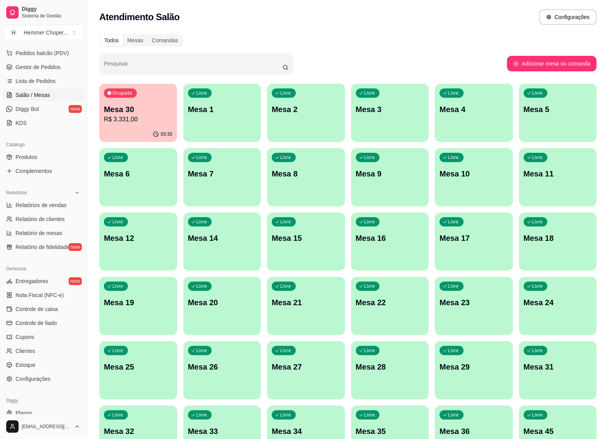
click at [150, 121] on p "R$ 3.331,00" at bounding box center [138, 119] width 69 height 9
click at [150, 118] on p "R$ 3.331,00" at bounding box center [138, 119] width 69 height 9
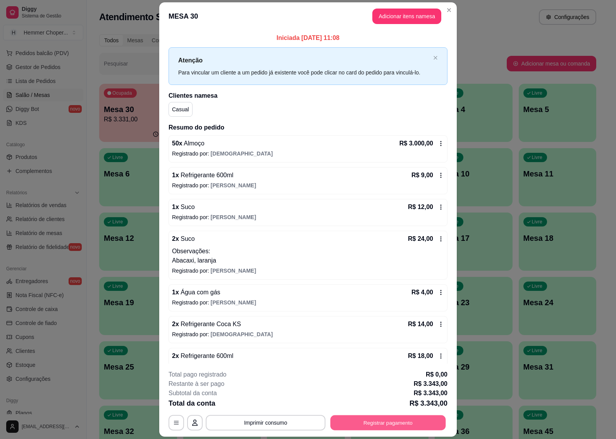
click at [370, 426] on button "Registrar pagamento" at bounding box center [389, 422] width 116 height 15
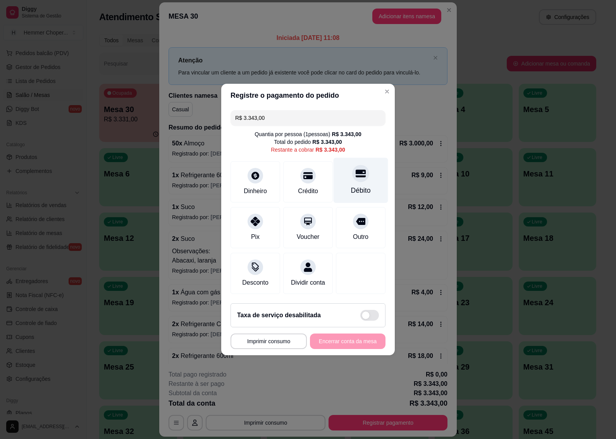
click at [353, 174] on div at bounding box center [360, 173] width 17 height 17
type input "R$ 0,00"
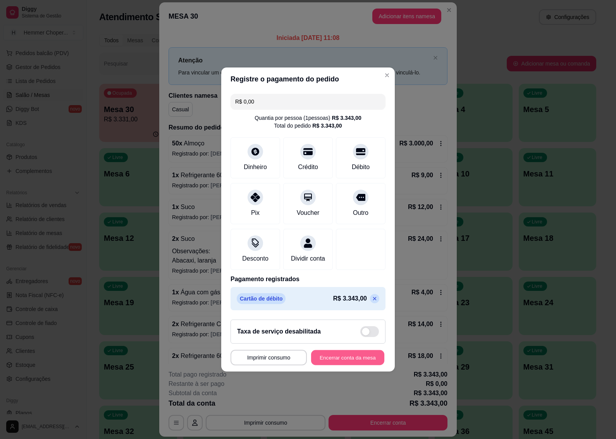
click at [335, 362] on button "Encerrar conta da mesa" at bounding box center [347, 357] width 73 height 15
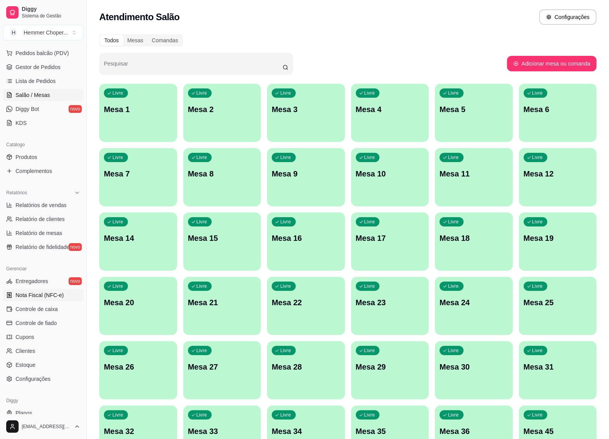
click at [33, 297] on span "Nota Fiscal (NFC-e)" at bounding box center [40, 295] width 48 height 8
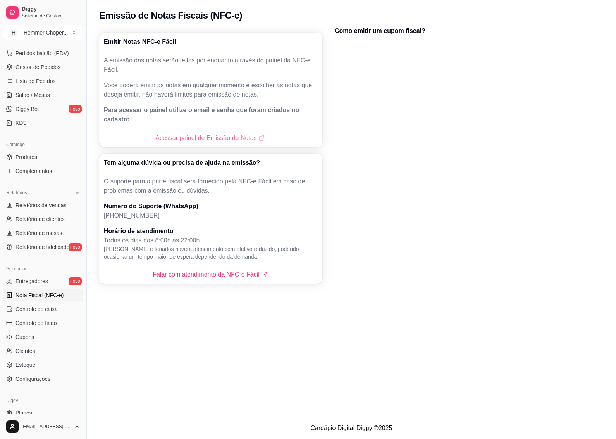
click at [206, 133] on link "Acessar painel de Emissão de Notas" at bounding box center [210, 137] width 110 height 9
click at [54, 208] on span "Relatórios de vendas" at bounding box center [41, 205] width 51 height 8
select select "ALL"
select select "0"
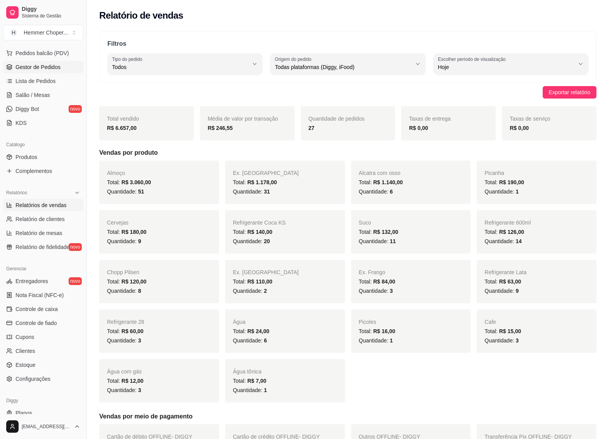
click at [57, 65] on span "Gestor de Pedidos" at bounding box center [38, 67] width 45 height 8
